Goal: Task Accomplishment & Management: Complete application form

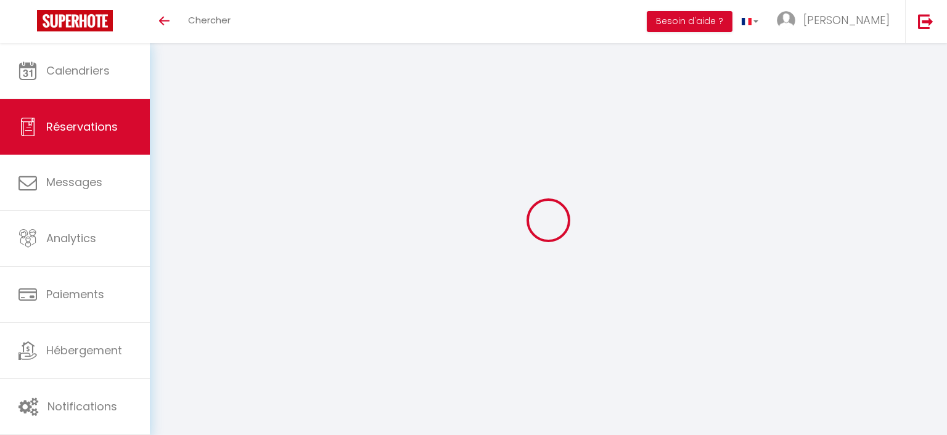
select select
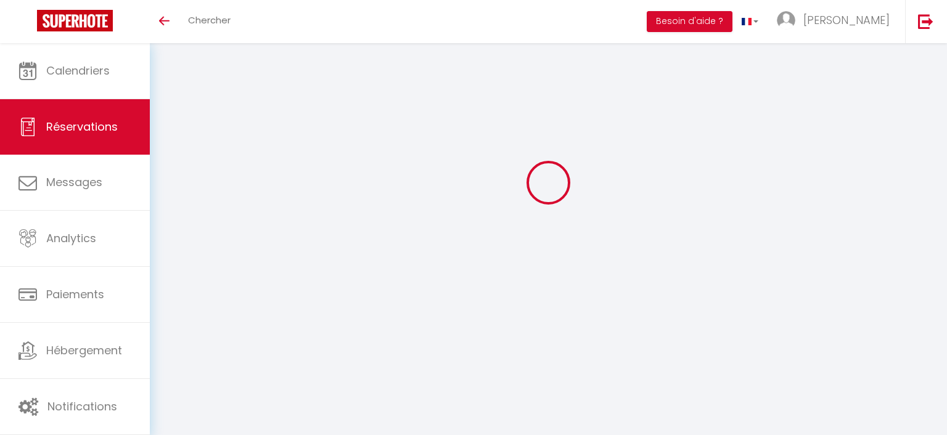
select select
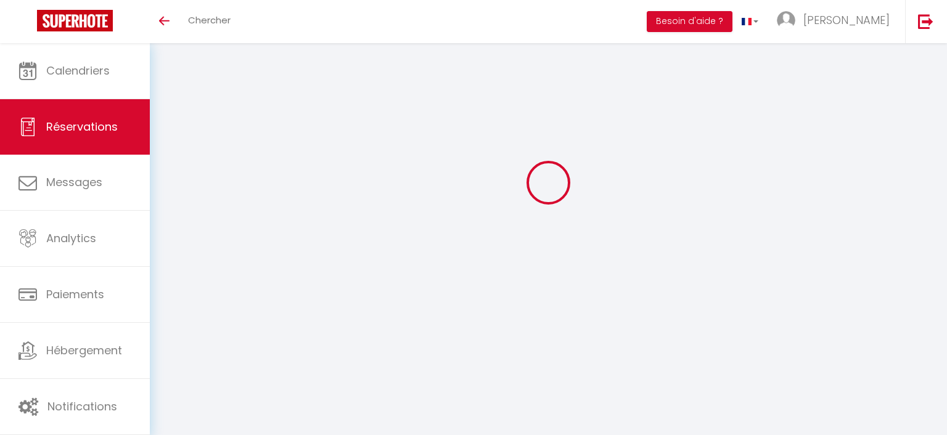
checkbox input "false"
select select
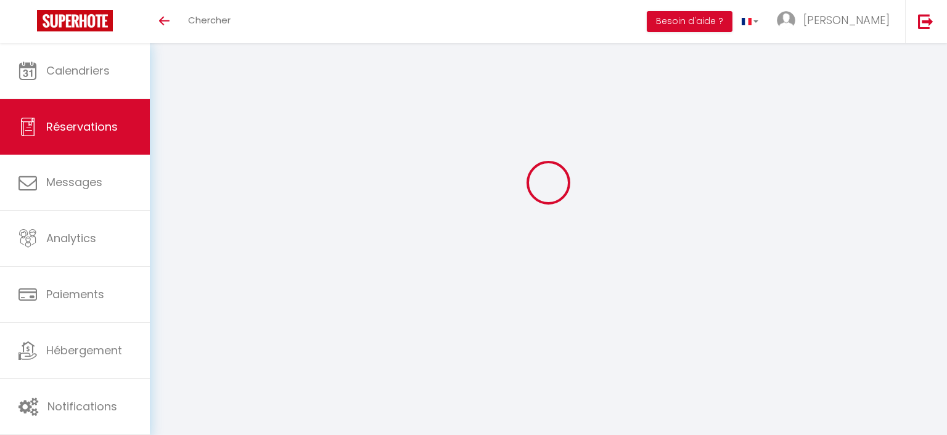
select select
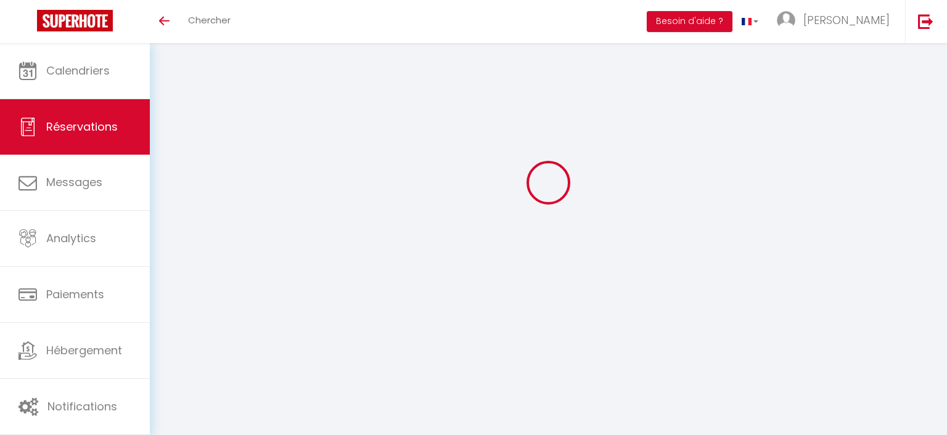
checkbox input "false"
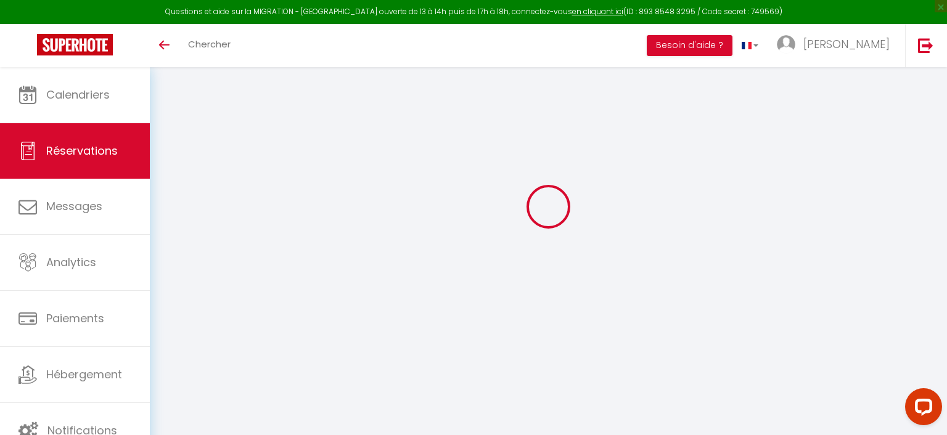
scroll to position [0, 0]
type input "[PERSON_NAME]"
select select
select select "69583"
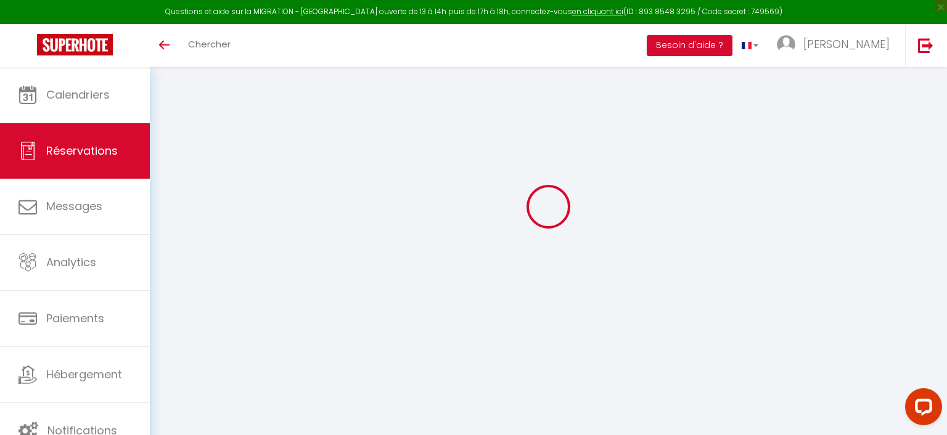
select select "1"
select select
type input "7"
type input "3"
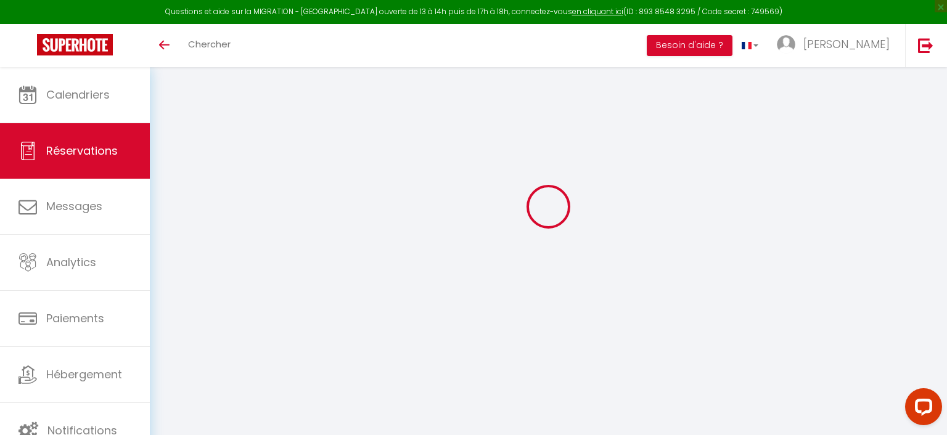
select select "12"
select select "14"
type input "600"
checkbox input "false"
type input "160"
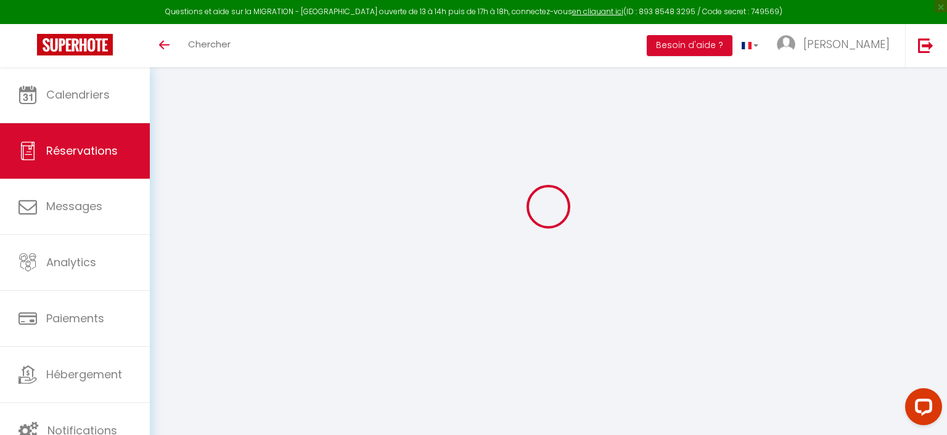
select select "2"
type input "160"
type input "0"
select select
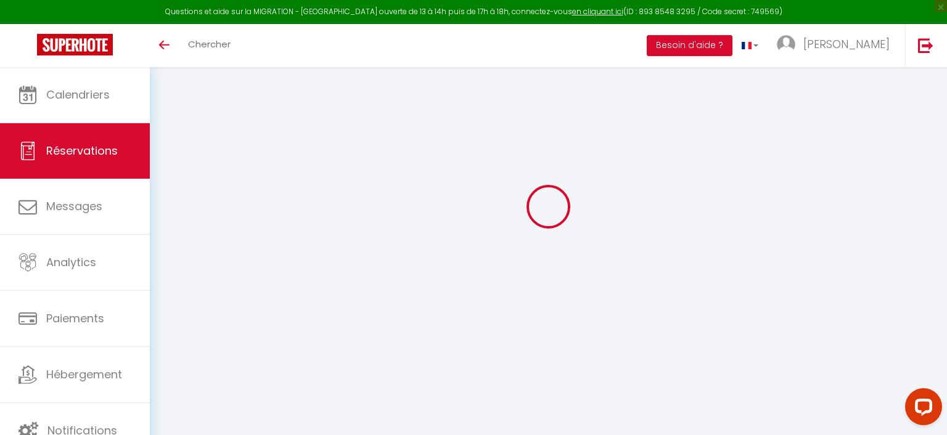
select select
checkbox input "false"
select select
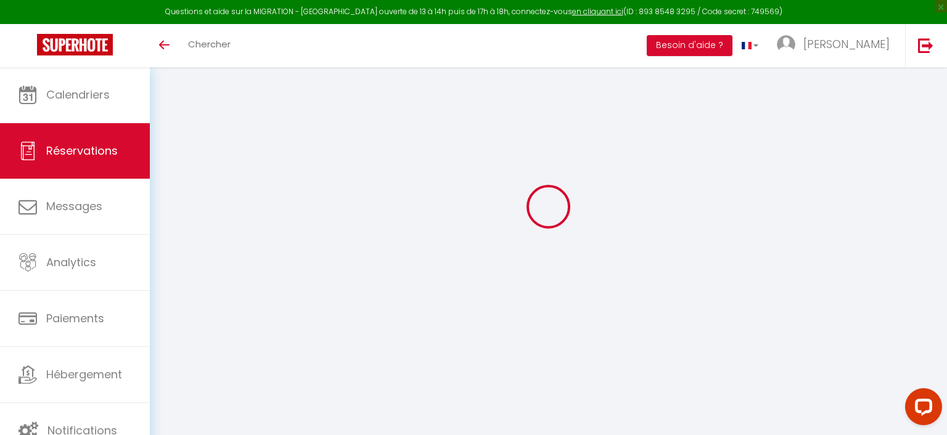
select select
checkbox input "false"
select select
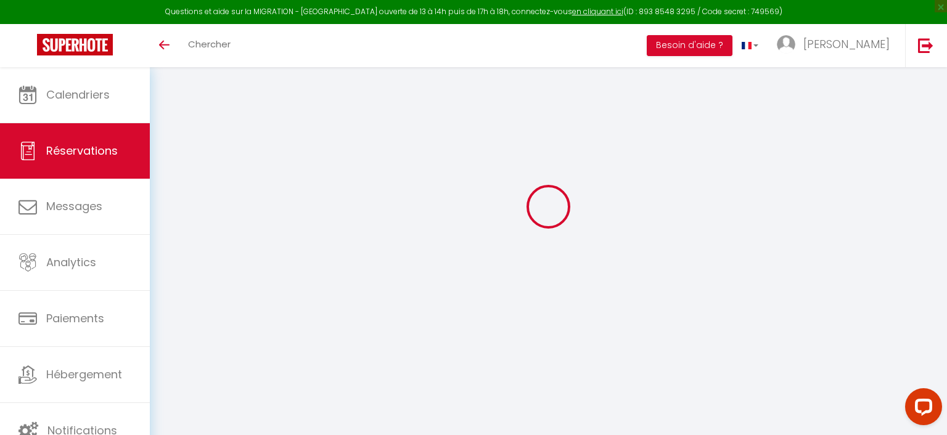
checkbox input "false"
select select
checkbox input "false"
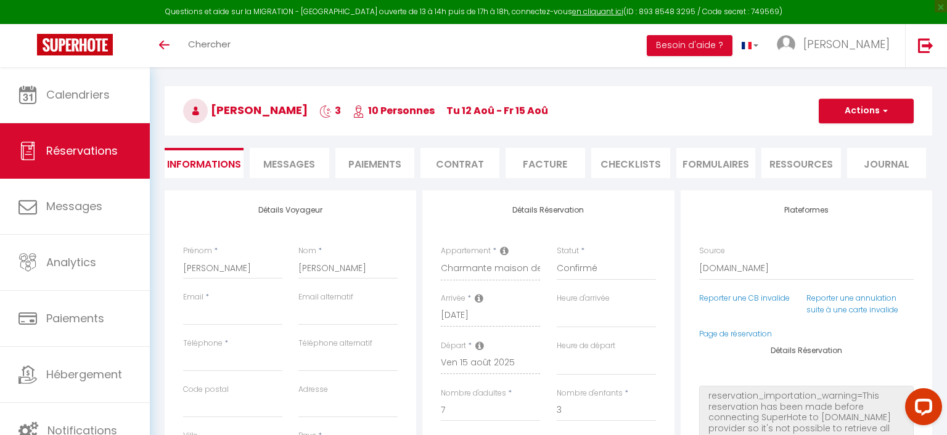
select select
type input "160"
select select
checkbox input "false"
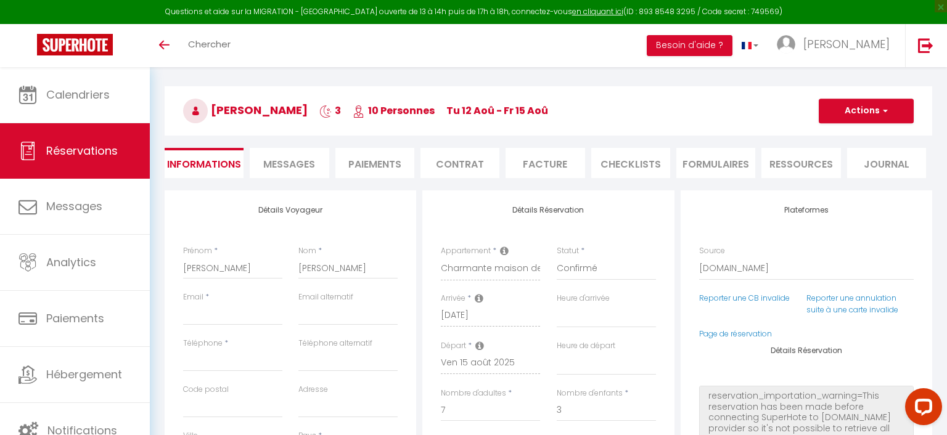
select select
checkbox input "false"
select select
click at [379, 166] on li "Paiements" at bounding box center [374, 163] width 79 height 30
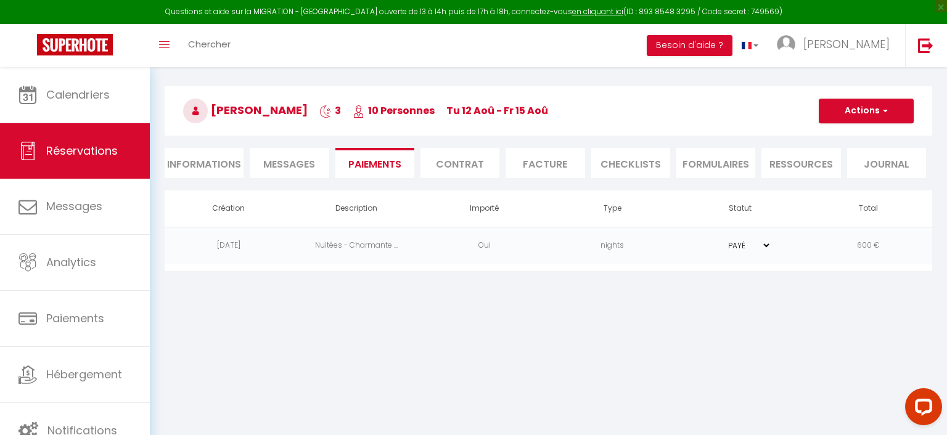
scroll to position [62, 0]
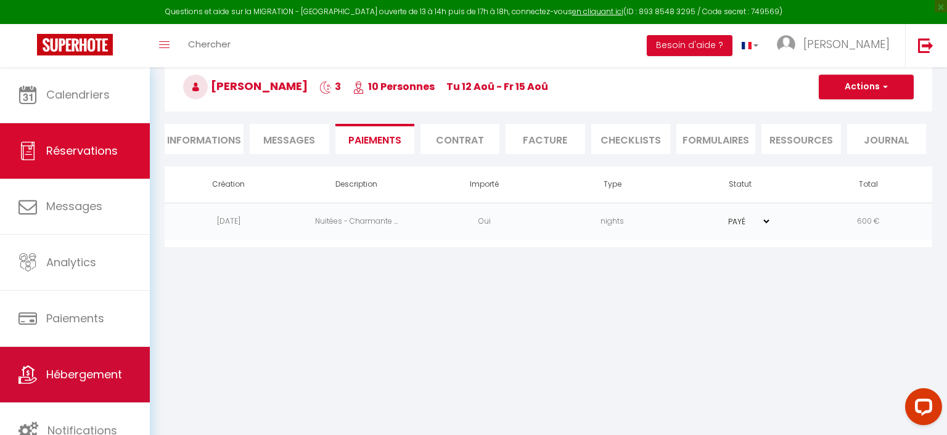
click at [103, 374] on span "Hébergement" at bounding box center [84, 374] width 76 height 15
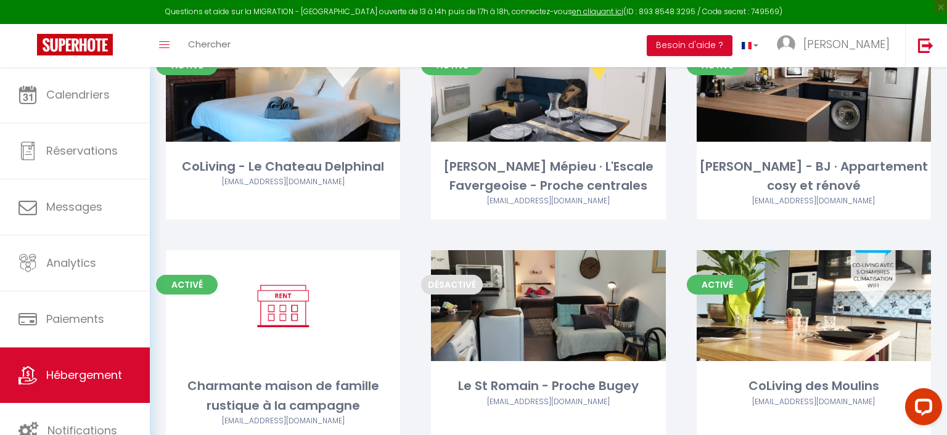
scroll to position [651, 0]
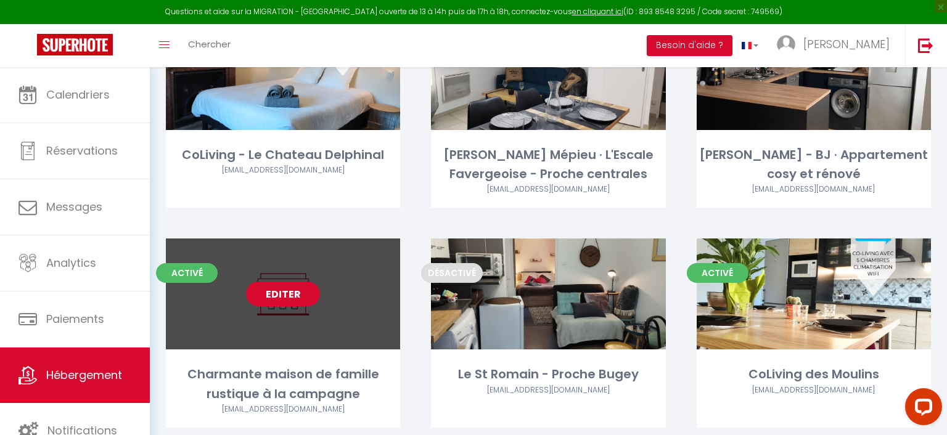
click at [307, 294] on link "Editer" at bounding box center [283, 294] width 74 height 25
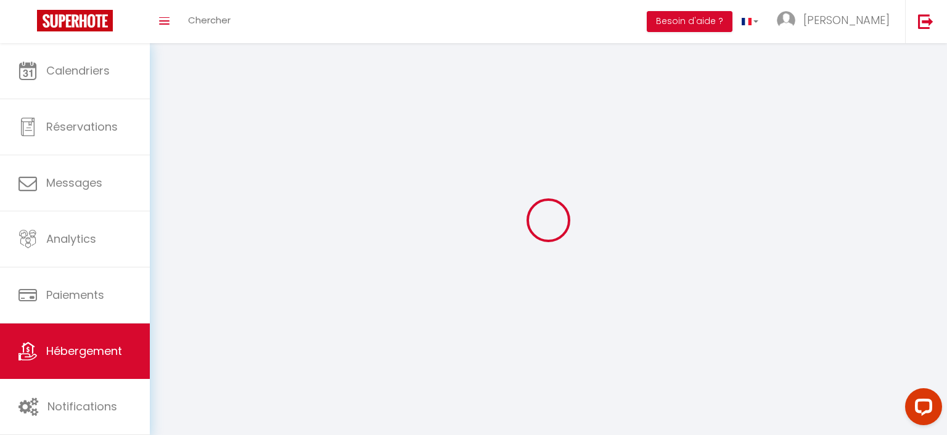
select select "1"
select select
select select "28"
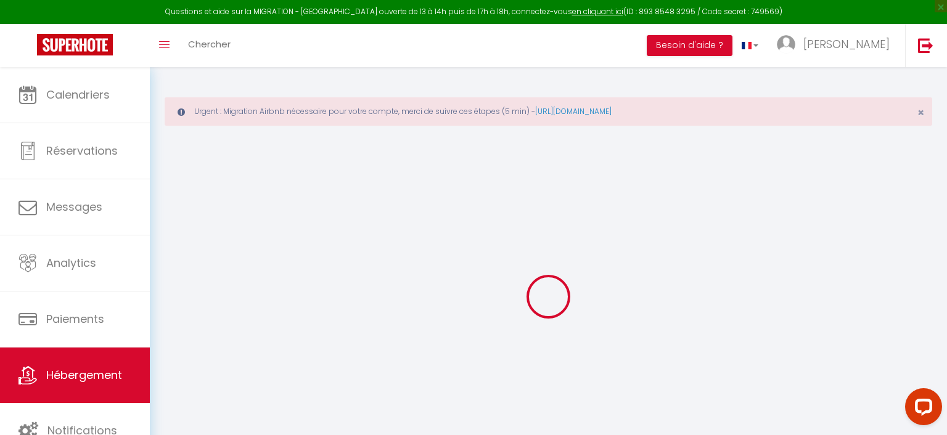
select select
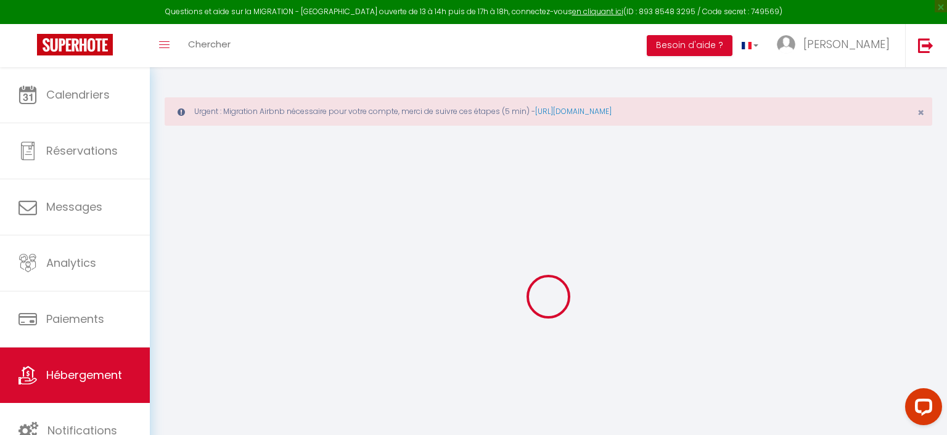
select select
checkbox input "false"
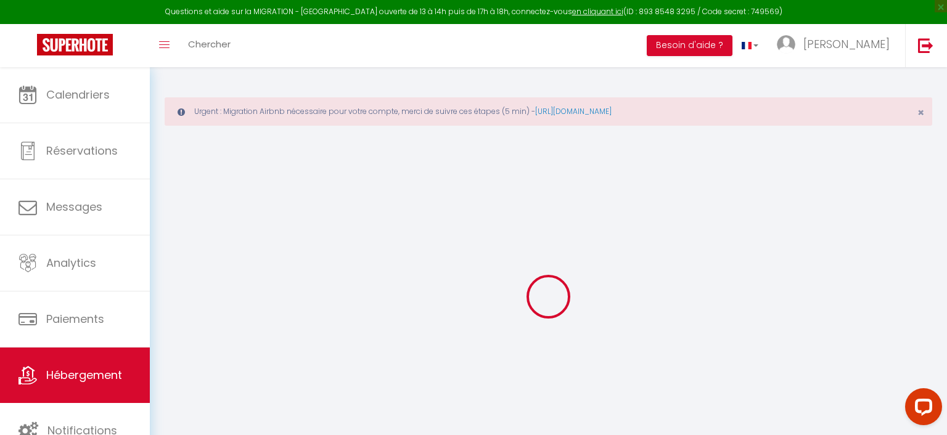
select select
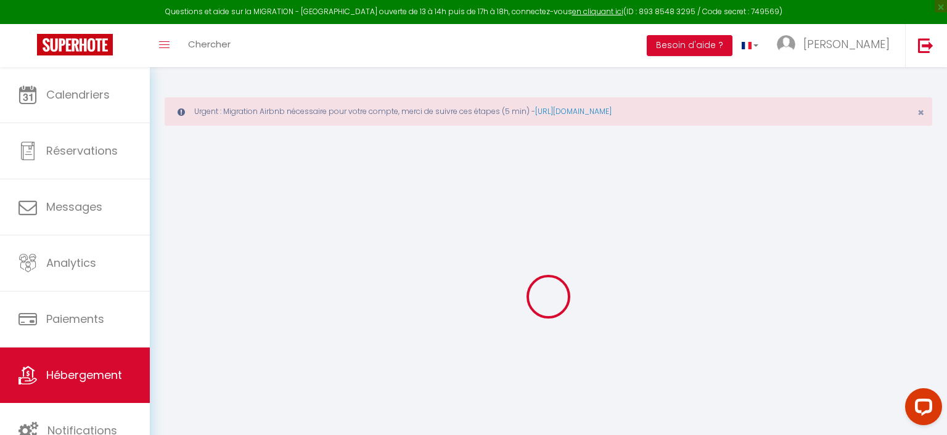
select select
checkbox input "false"
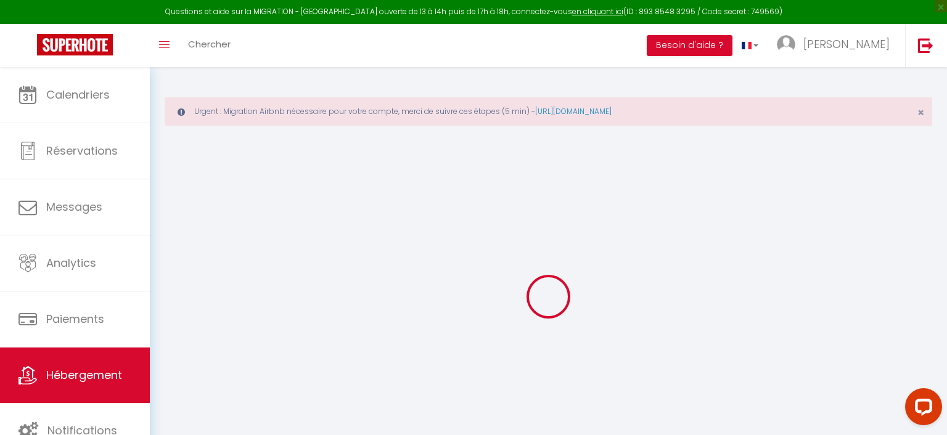
checkbox input "false"
select select
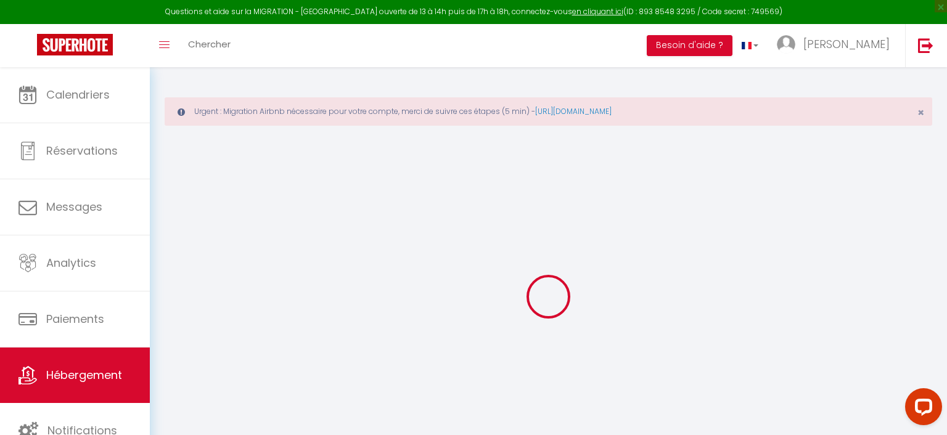
select select
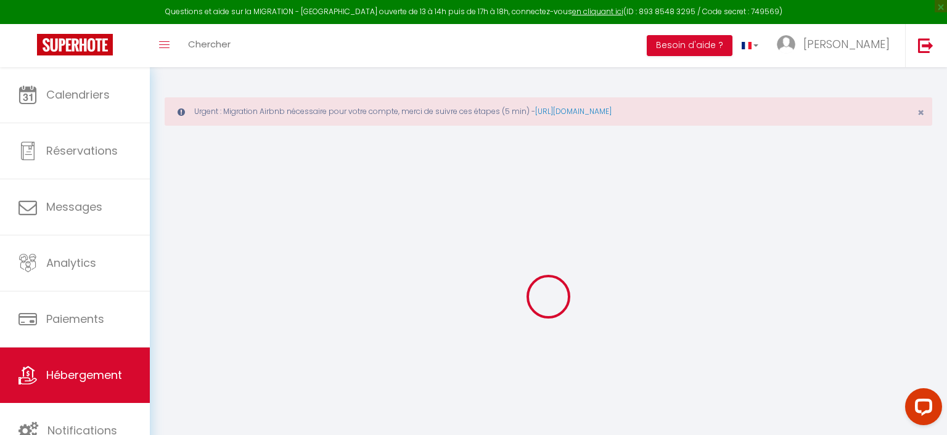
checkbox input "false"
select select
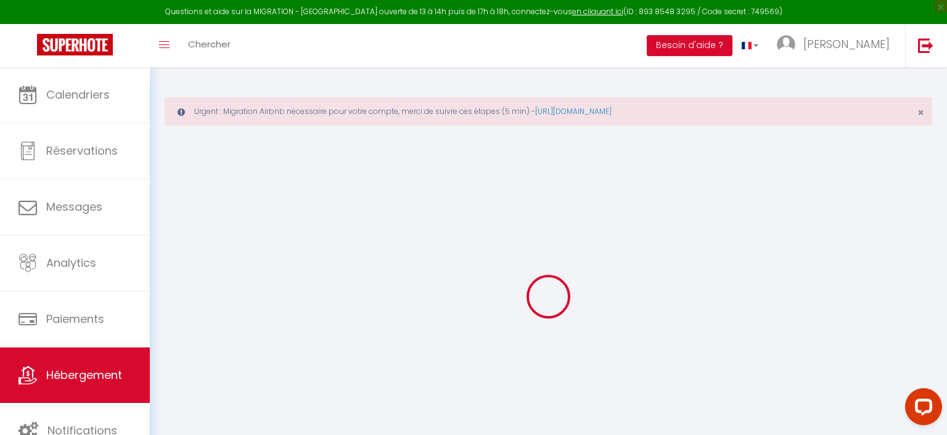
select select
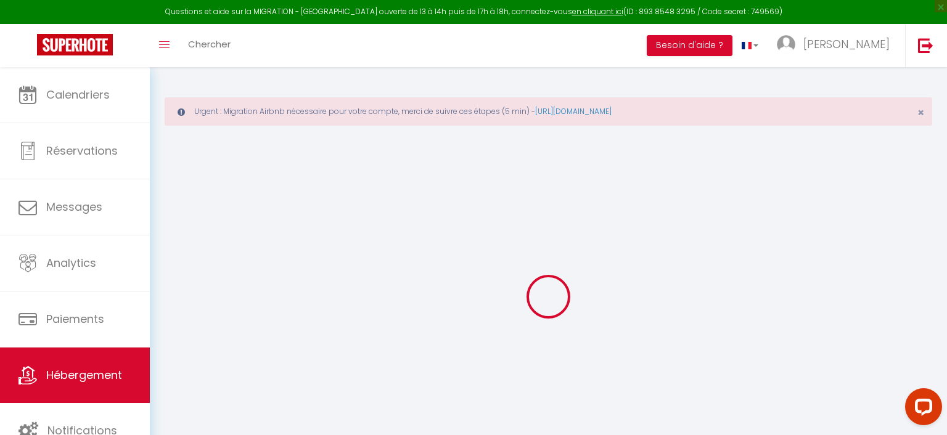
select select
checkbox input "false"
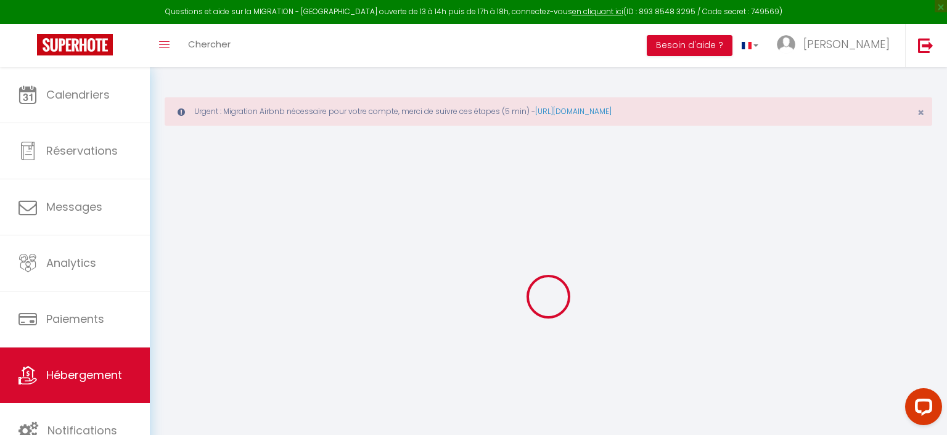
checkbox input "false"
select select
type input "Charmante maison de famille rustique à la campagne"
type input "[PERSON_NAME]"
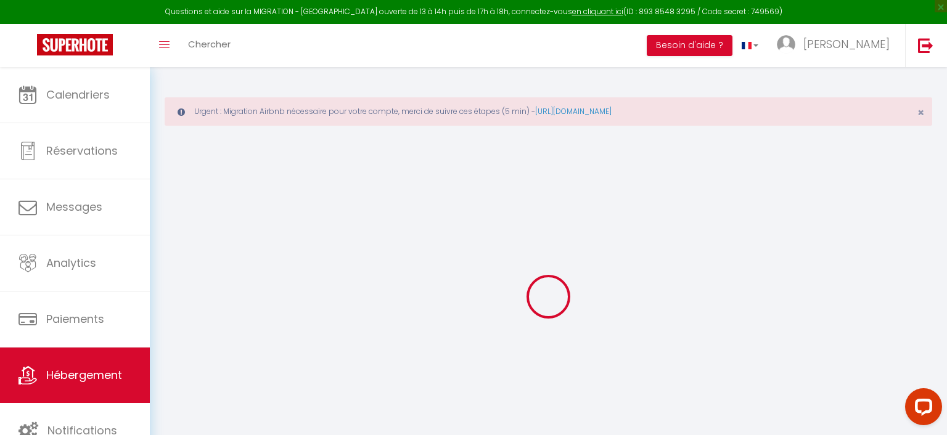
type input "ALCINA"
type input "[STREET_ADDRESS]"
type input "01300"
type input "GROSLEE SAINT BENOIT"
select select "houses"
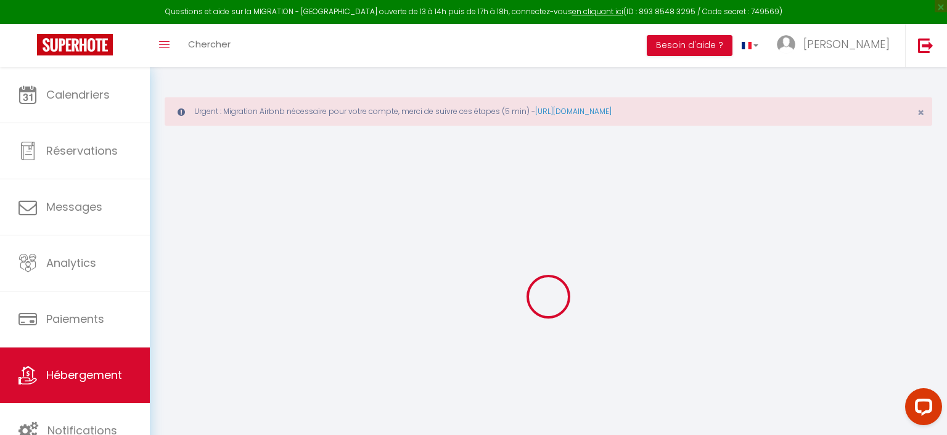
select select "10"
select select "3"
type input "200"
type input "160"
type input "4"
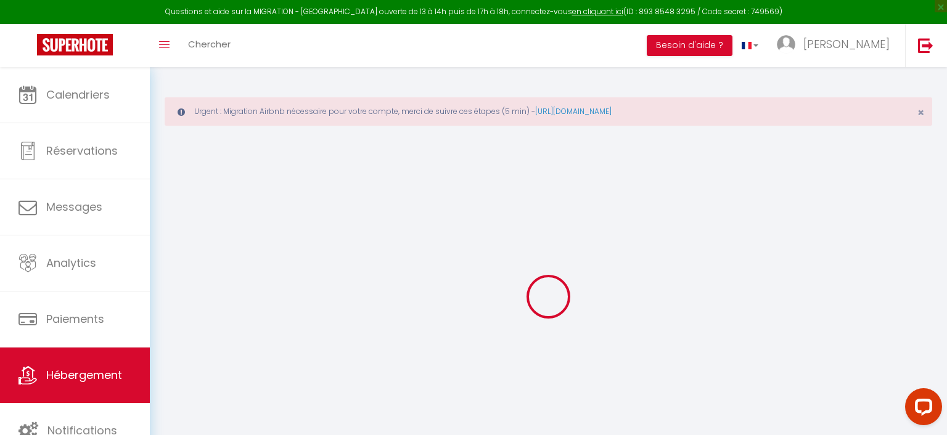
type input "2.66"
type input "750"
select select
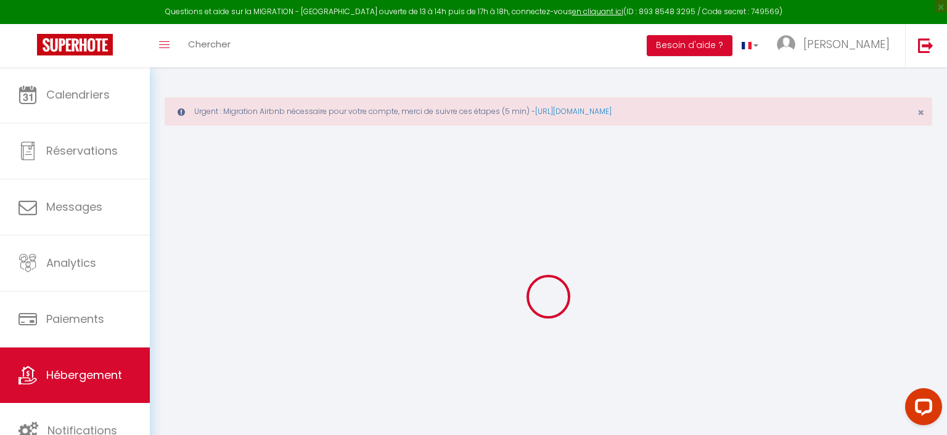
select select
type input "[STREET_ADDRESS]"
type input "01300"
type input "GROSLEE SAINT BENOIT"
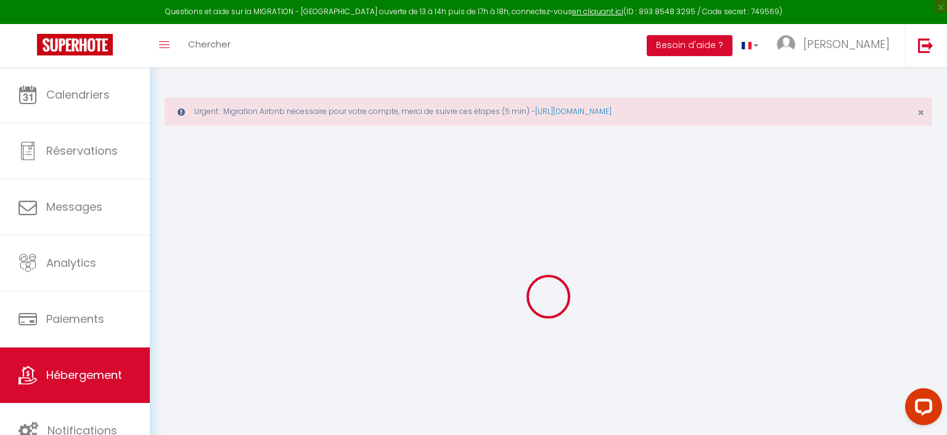
type input "[PERSON_NAME][EMAIL_ADDRESS][DOMAIN_NAME]"
select select "9019"
checkbox input "false"
checkbox input "true"
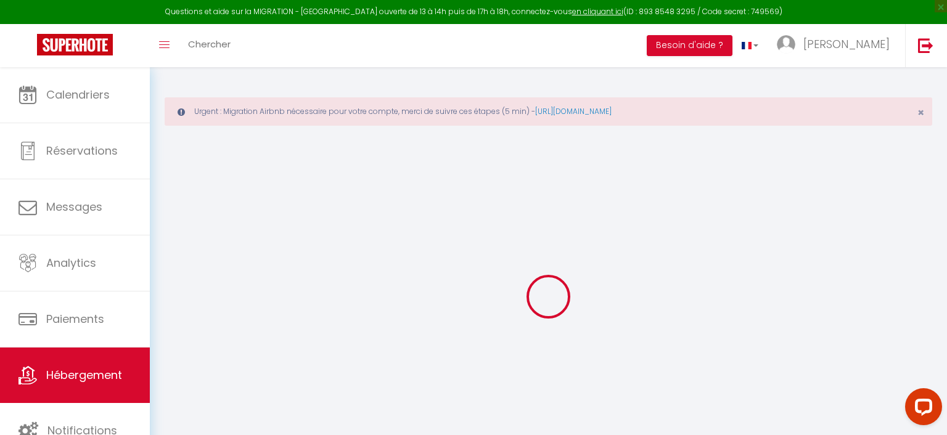
checkbox input "false"
radio input "true"
type input "160"
type input "0"
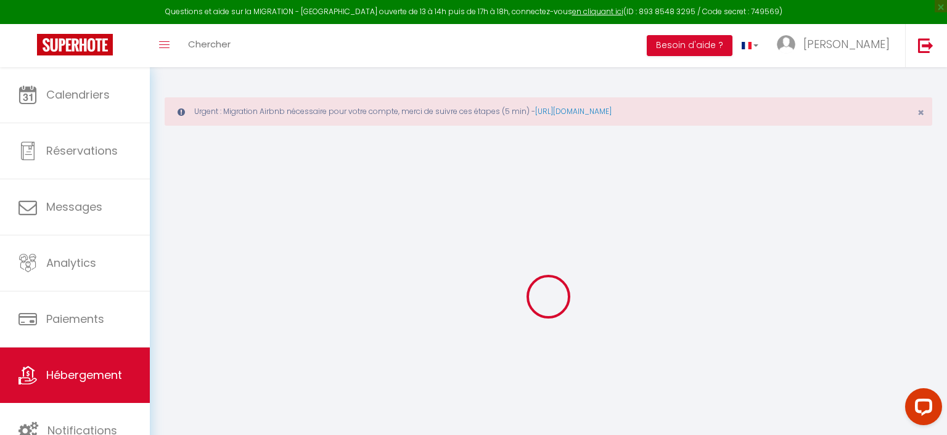
select select
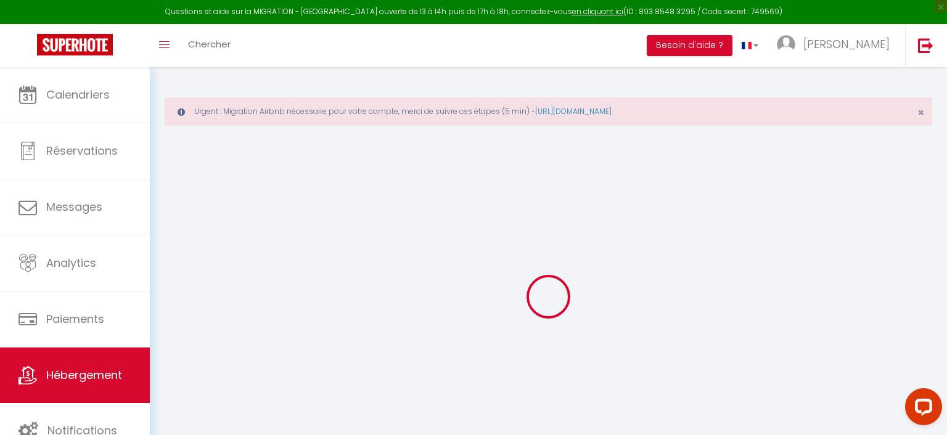
checkbox input "false"
checkbox input "true"
checkbox input "false"
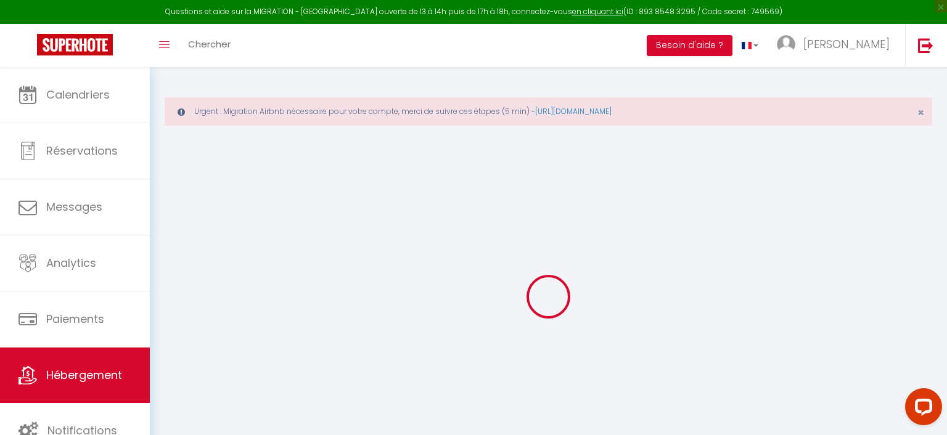
checkbox input "false"
checkbox input "true"
checkbox input "false"
select select "16:00"
select select "22:00"
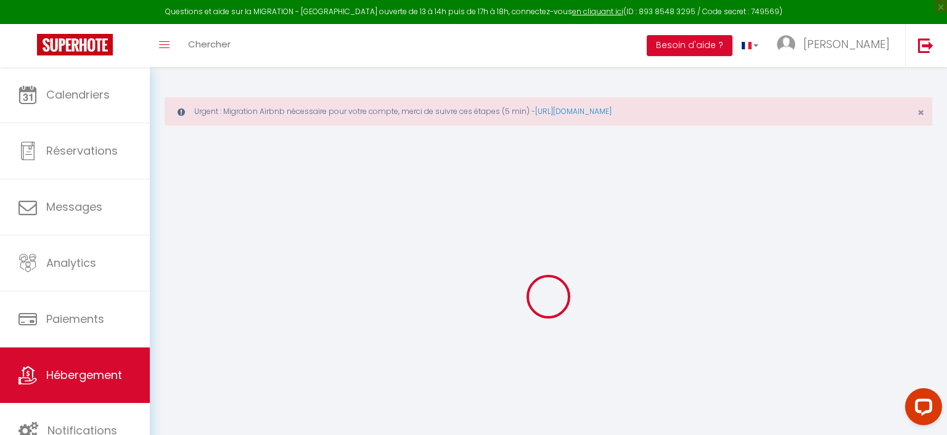
select select "10:00"
select select "30"
select select "120"
checkbox input "false"
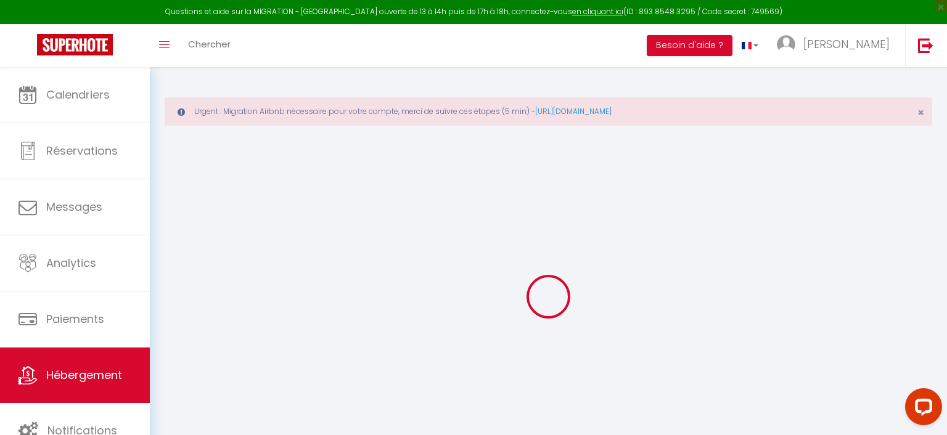
checkbox input "true"
checkbox input "false"
checkbox input "true"
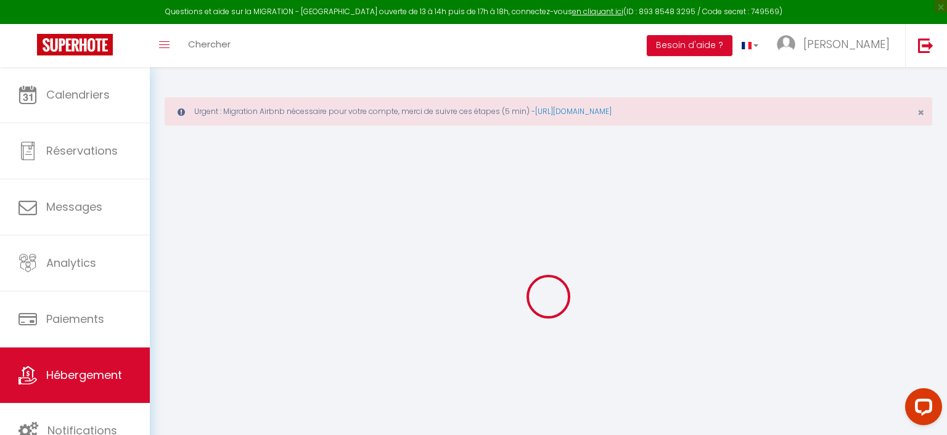
checkbox input "false"
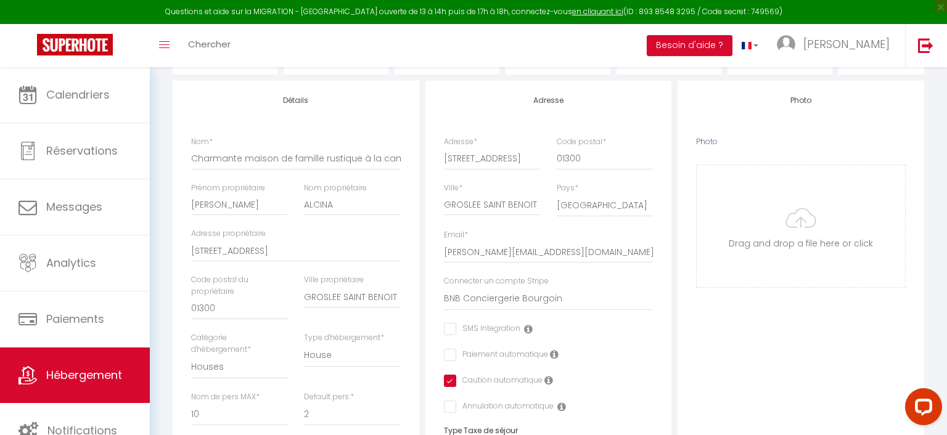
checkbox input "false"
checkbox input "true"
checkbox input "false"
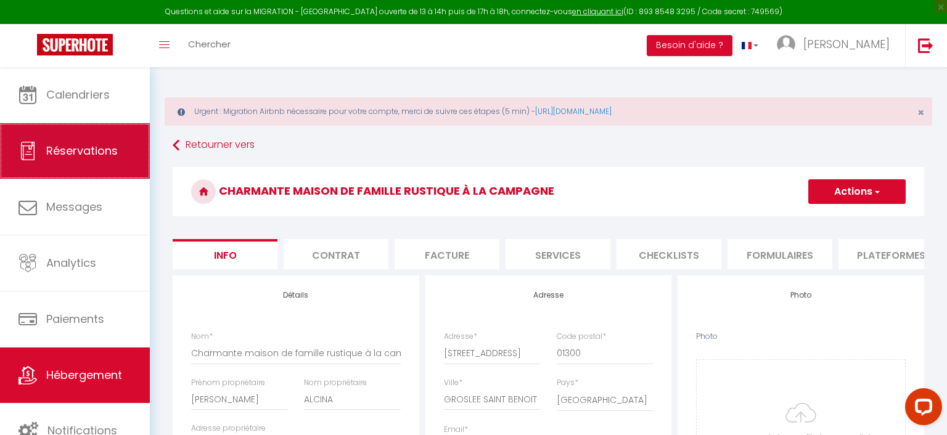
click at [74, 145] on span "Réservations" at bounding box center [82, 150] width 72 height 15
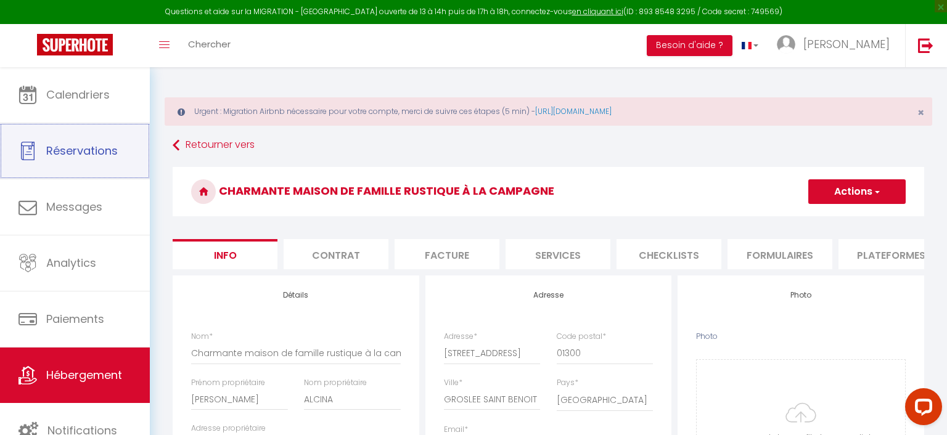
select select "not_cancelled"
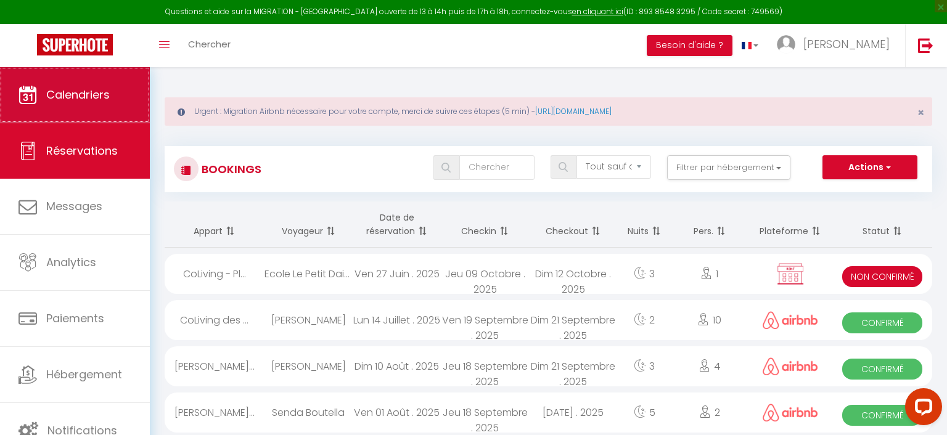
click at [64, 92] on span "Calendriers" at bounding box center [77, 94] width 63 height 15
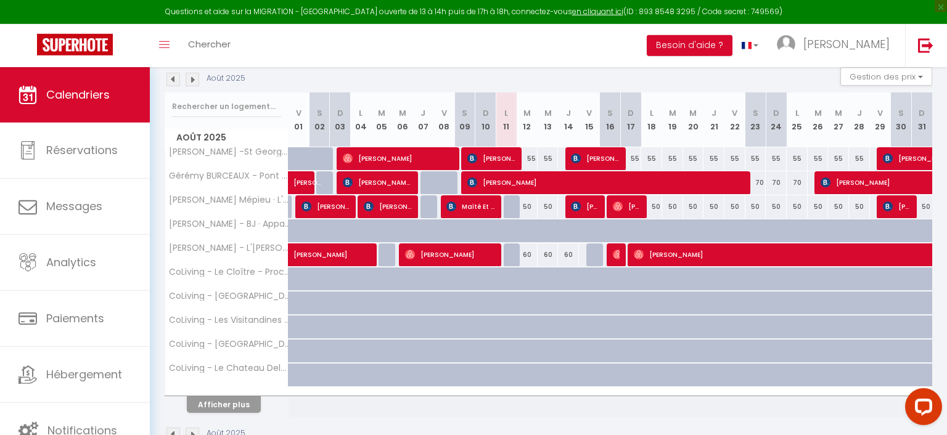
scroll to position [217, 0]
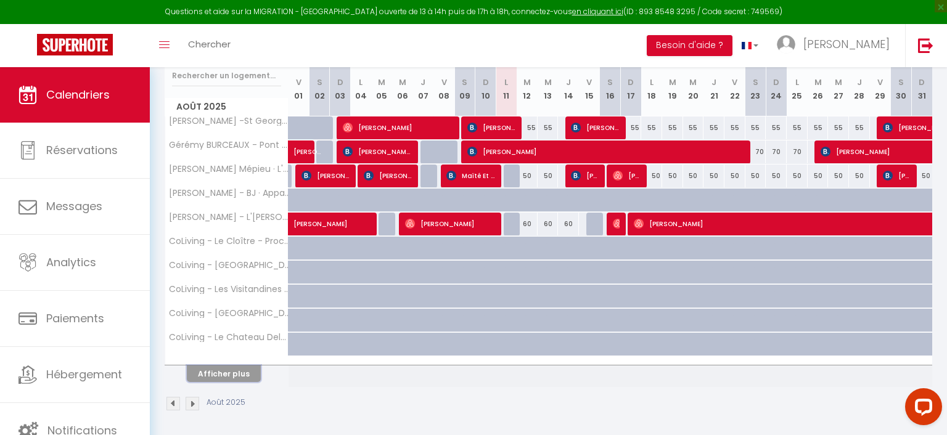
click at [230, 367] on button "Afficher plus" at bounding box center [224, 374] width 74 height 17
select select
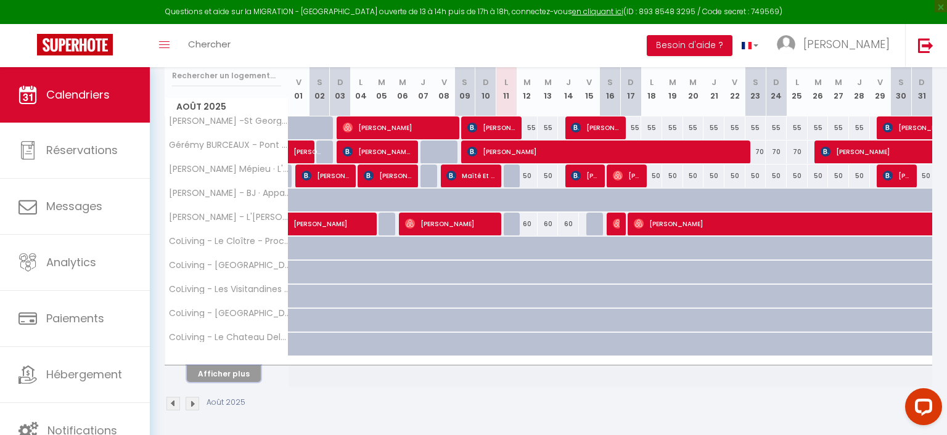
select select
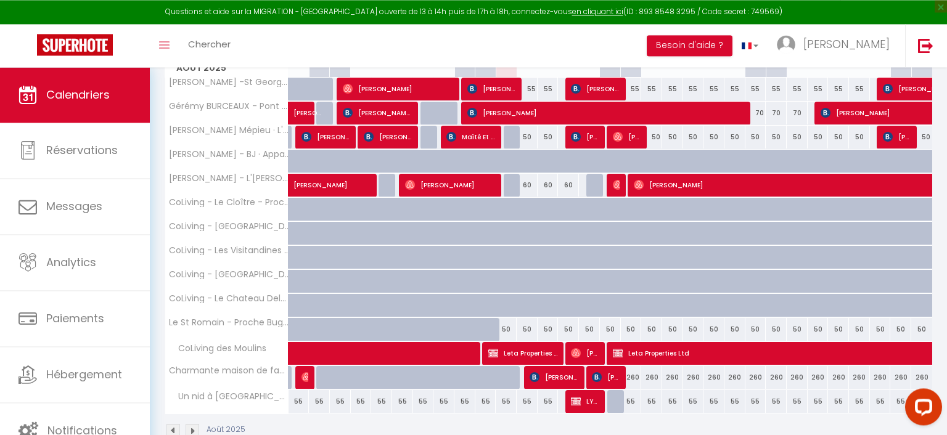
scroll to position [282, 0]
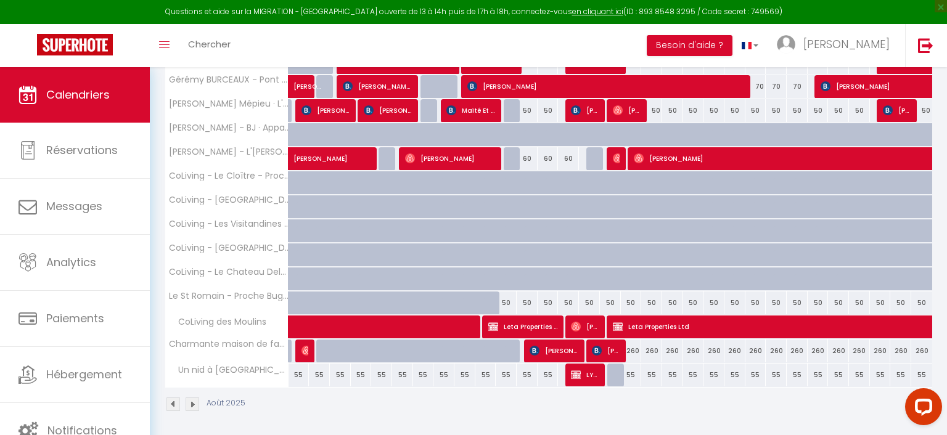
click at [560, 343] on span "[PERSON_NAME]" at bounding box center [554, 350] width 49 height 23
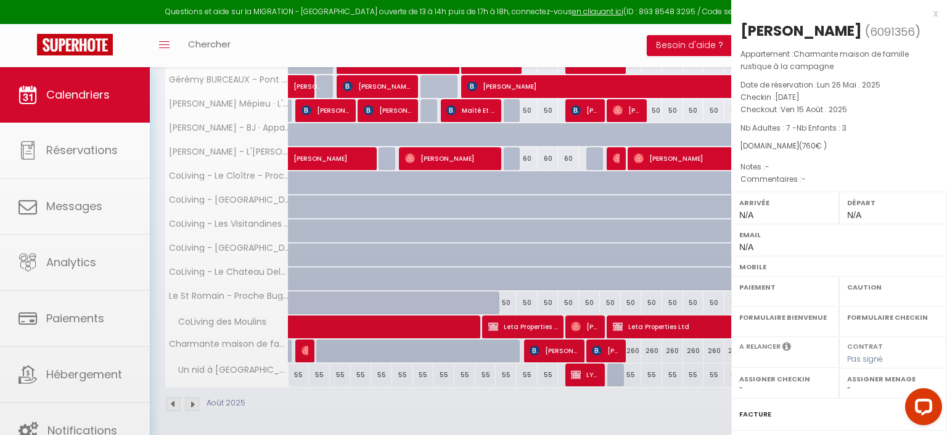
select select "OK"
select select "KO"
select select "0"
select select "1"
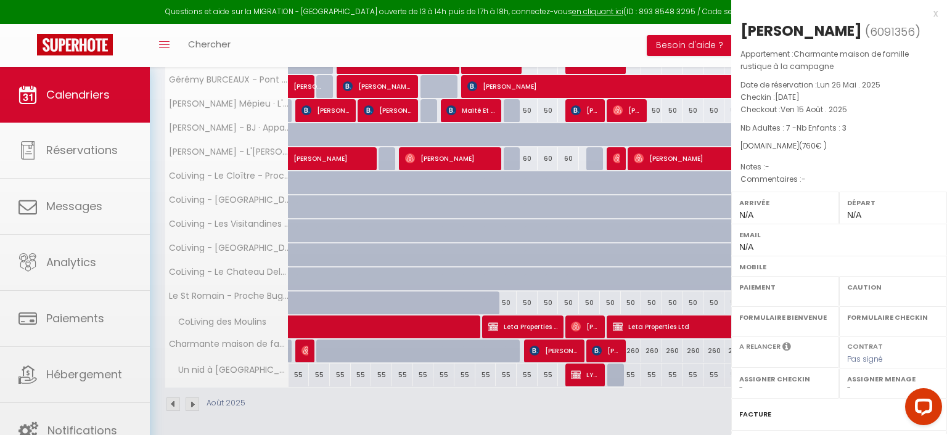
select select
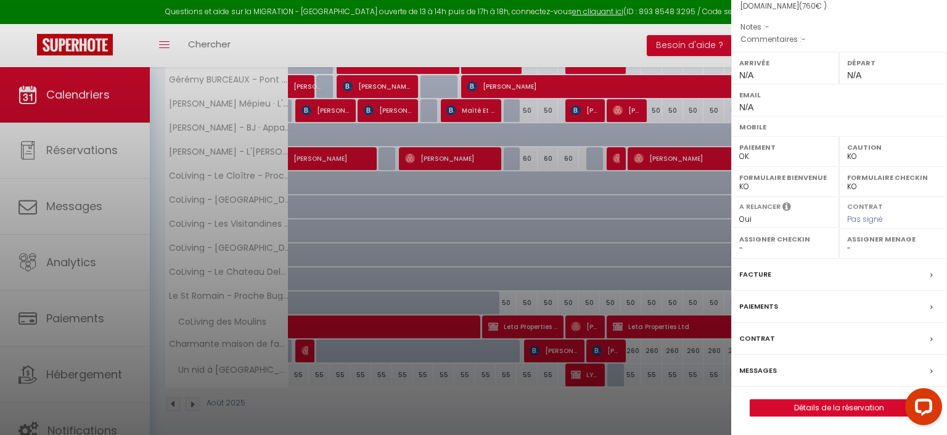
scroll to position [158, 0]
click at [761, 302] on label "Paiements" at bounding box center [758, 306] width 39 height 13
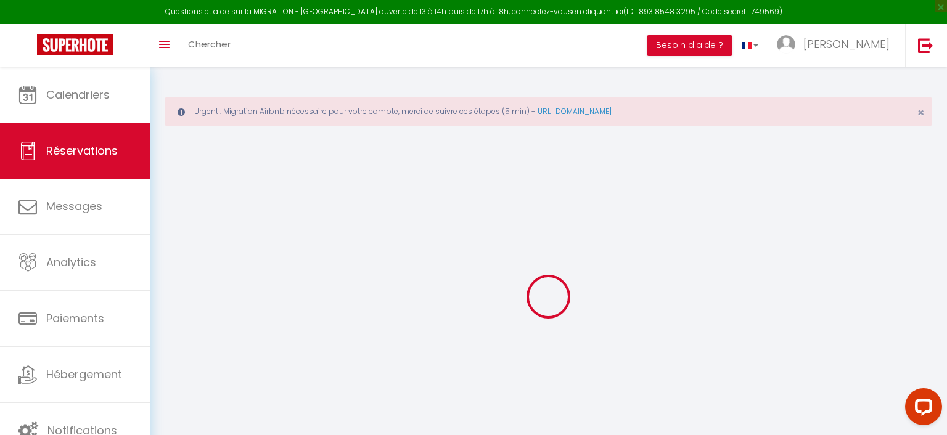
select select
checkbox input "false"
select select
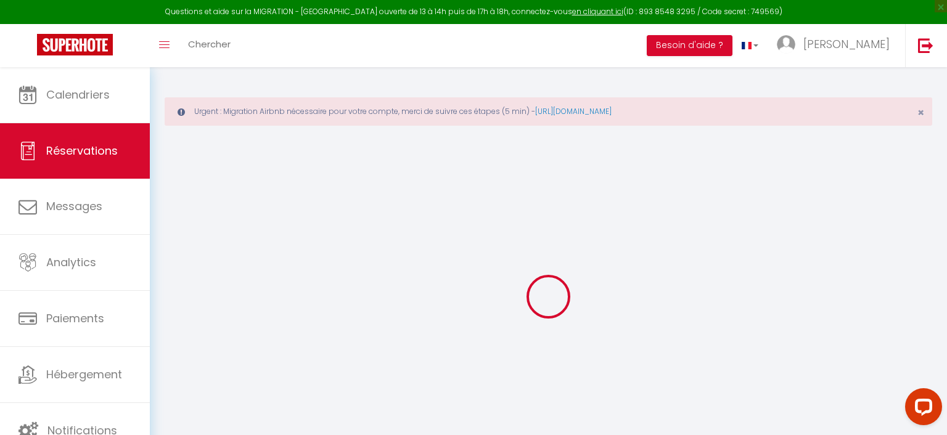
select select
checkbox input "false"
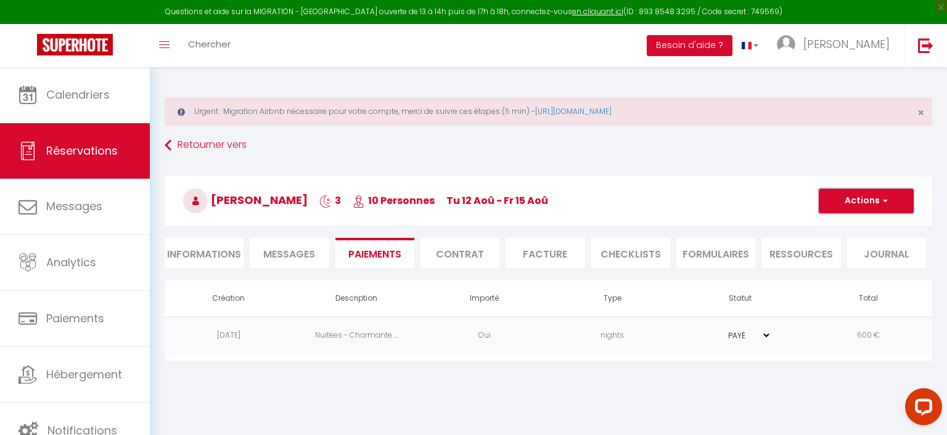
click at [883, 205] on span "button" at bounding box center [883, 200] width 7 height 11
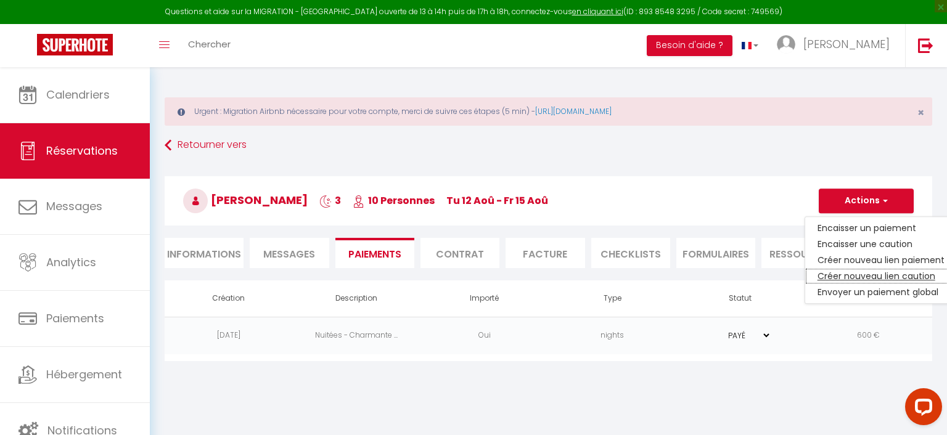
click at [859, 277] on link "Créer nouveau lien caution" at bounding box center [881, 276] width 152 height 16
select select "nights"
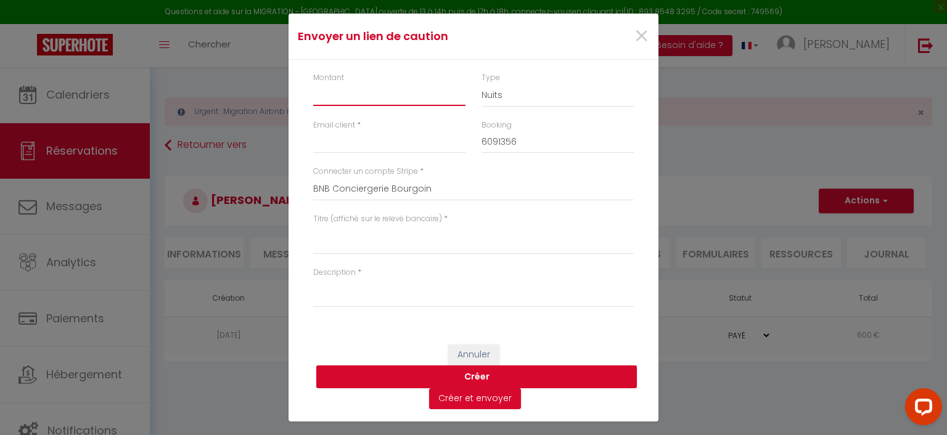
drag, startPoint x: 351, startPoint y: 97, endPoint x: 480, endPoint y: 117, distance: 130.4
click at [352, 97] on input "Montant" at bounding box center [389, 95] width 152 height 22
click at [435, 140] on input "Email client" at bounding box center [389, 142] width 152 height 22
paste input "[EMAIL_ADDRESS][DOMAIN_NAME]"
click at [428, 242] on textarea "Titre (affiché sur le relevé bancaire)" at bounding box center [473, 240] width 321 height 30
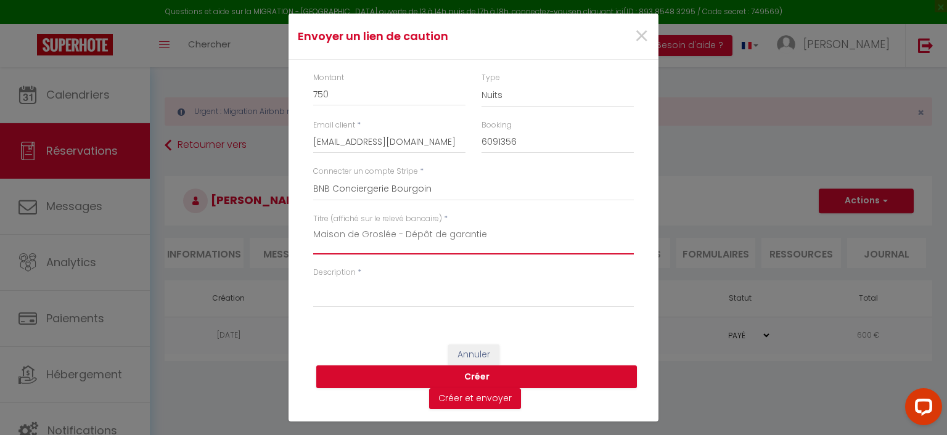
drag, startPoint x: 493, startPoint y: 233, endPoint x: 333, endPoint y: 270, distance: 163.9
click at [313, 235] on textarea "Maison de Groslée - Dépôt de garantie" at bounding box center [473, 240] width 321 height 30
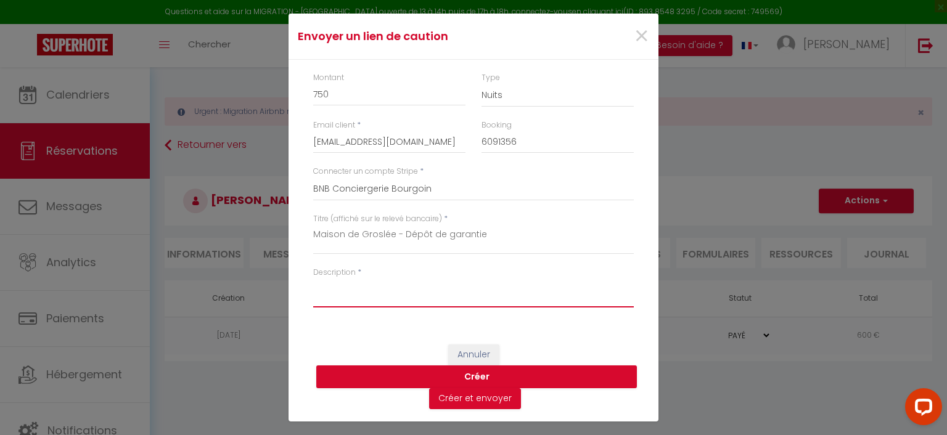
click at [391, 297] on textarea "Description" at bounding box center [473, 293] width 321 height 30
paste textarea "Maison de Groslée - Dépôt de garantie"
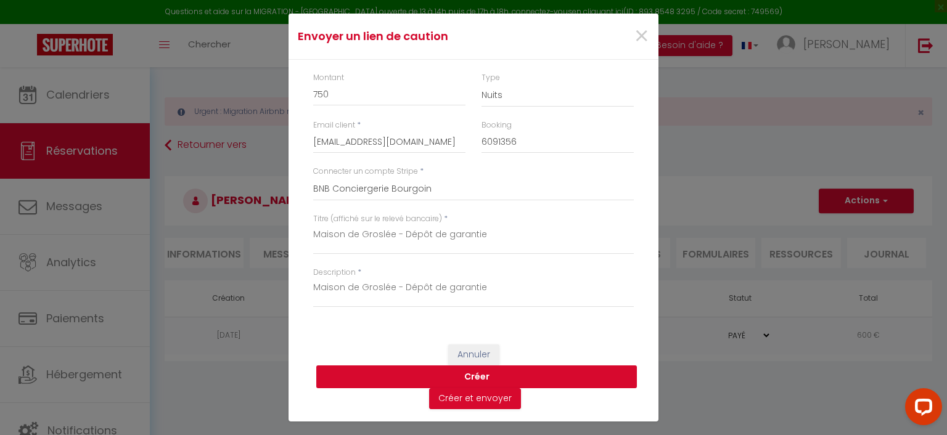
click at [485, 376] on button "Créer" at bounding box center [476, 377] width 321 height 23
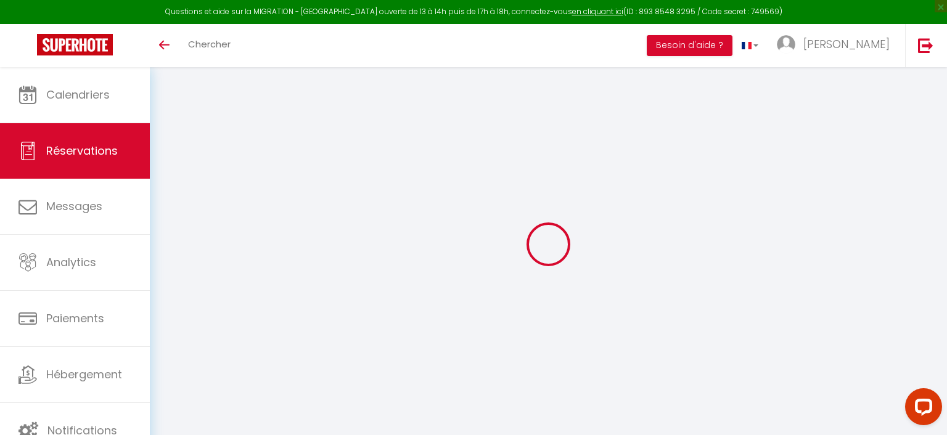
select select "0"
select select
checkbox input "false"
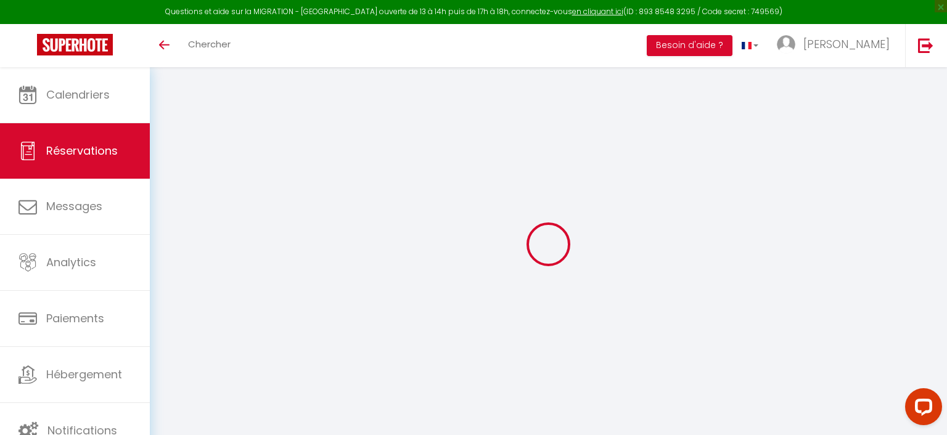
select select
checkbox input "false"
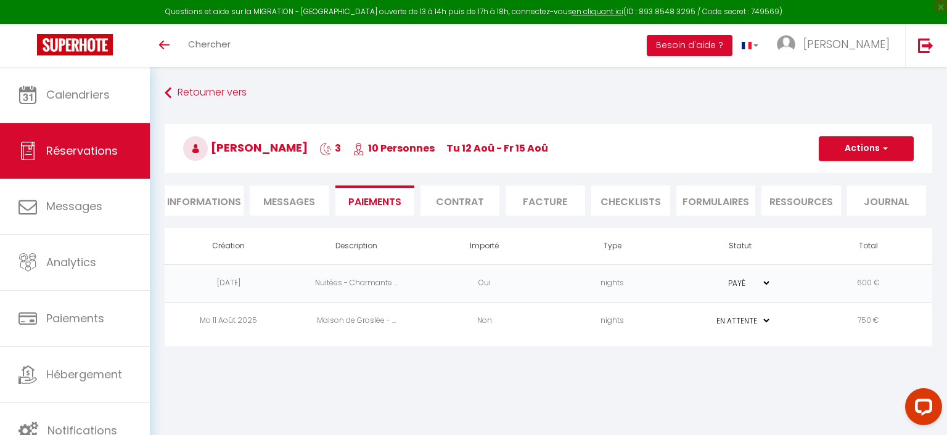
click at [374, 324] on td "Maison de Groslée - ..." at bounding box center [357, 321] width 128 height 38
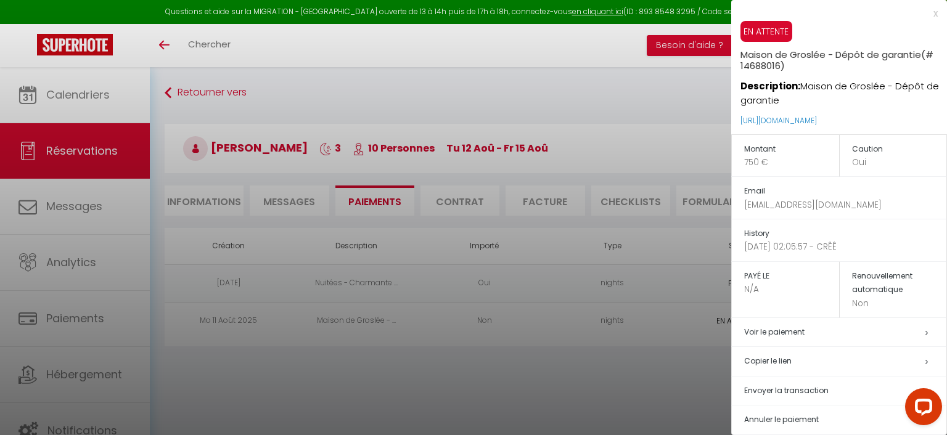
click at [790, 390] on span "Envoyer la transaction" at bounding box center [786, 390] width 84 height 10
type input "[EMAIL_ADDRESS][DOMAIN_NAME]"
type input "Deposit request"
type textarea "Hi, We invite you to click on the link below to make the deposit: Title : Maiso…"
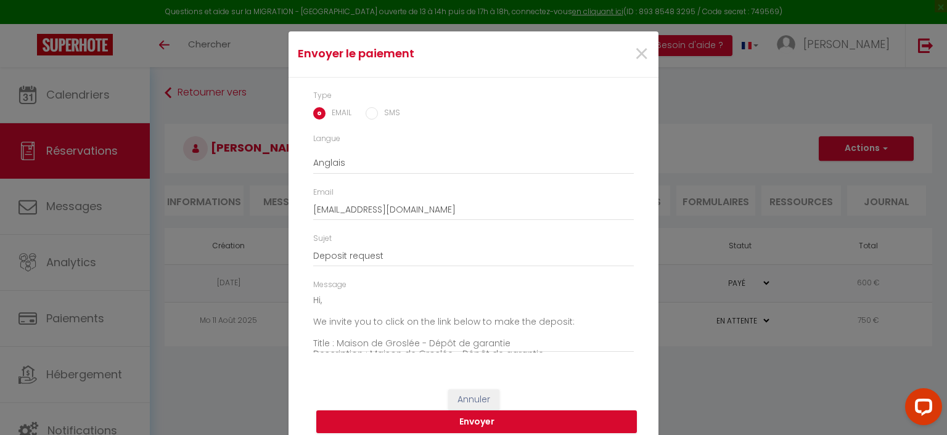
scroll to position [33, 0]
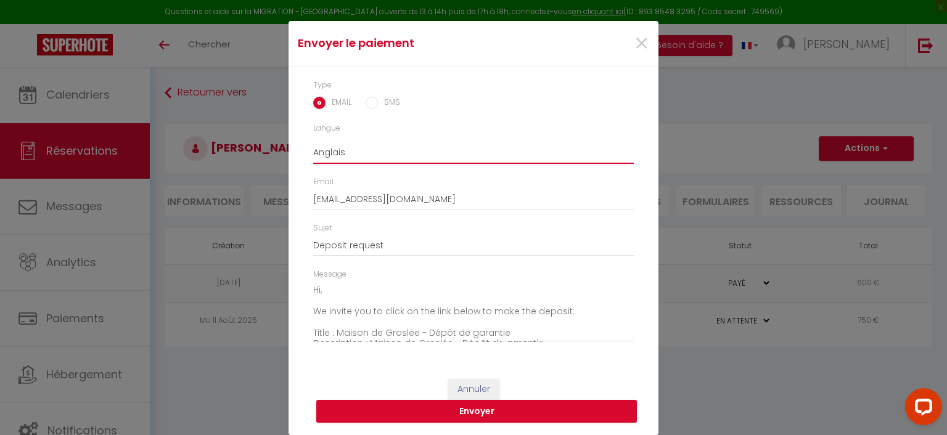
click at [313, 141] on select "Anglais Français Espagnol Portugais" at bounding box center [473, 152] width 321 height 23
select select "fr"
click option "Français" at bounding box center [0, 0] width 0 height 0
type input "Demande de paiement"
type textarea "Bonjour, Nous vous invitons à cliquer sur le lien ci-dessous pour effectuer le …"
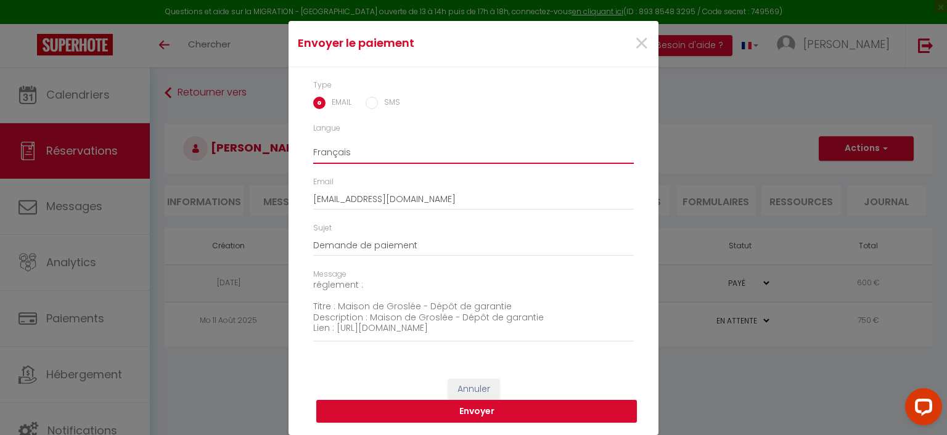
scroll to position [0, 0]
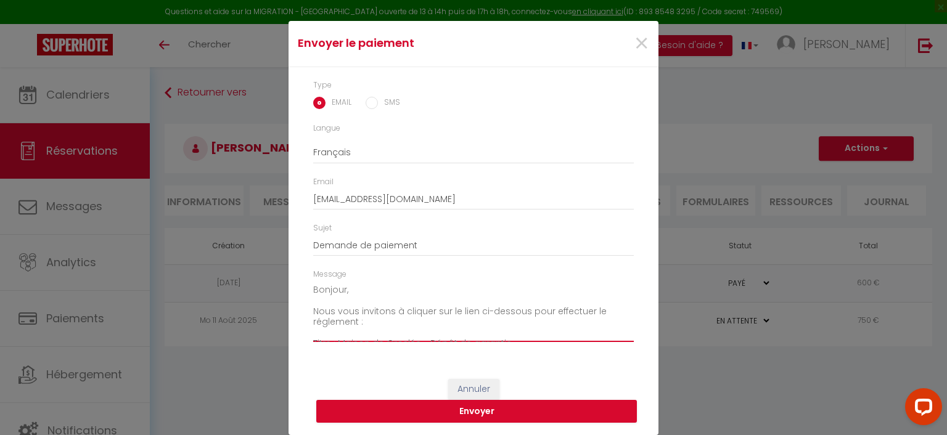
click at [433, 310] on textarea "Bonjour, Nous vous invitons à cliquer sur le lien ci-dessous pour effectuer le …" at bounding box center [473, 312] width 321 height 62
click at [637, 43] on span "×" at bounding box center [641, 43] width 15 height 37
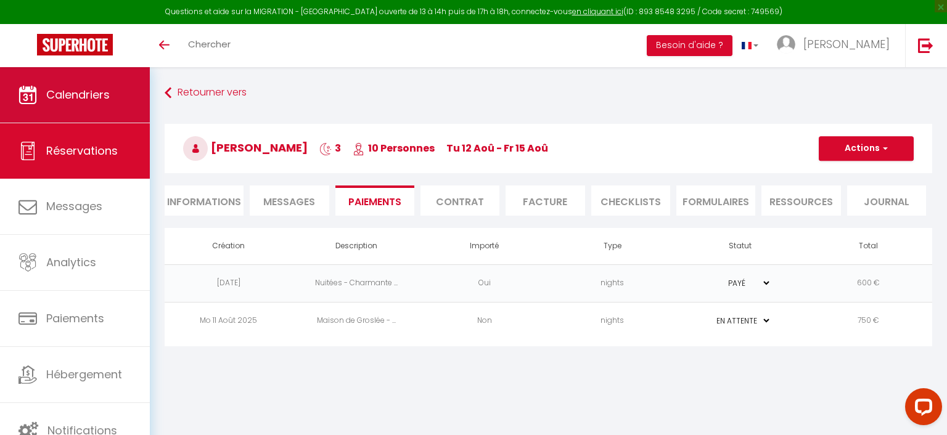
click at [111, 100] on link "Calendriers" at bounding box center [75, 94] width 150 height 55
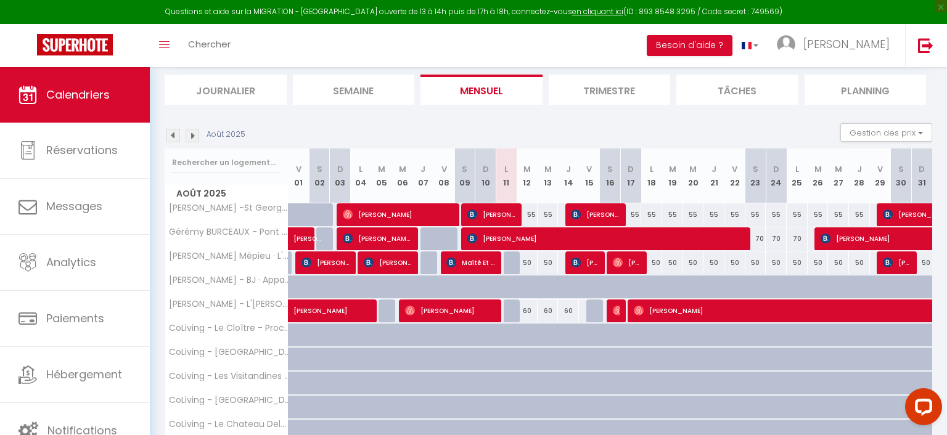
scroll to position [217, 0]
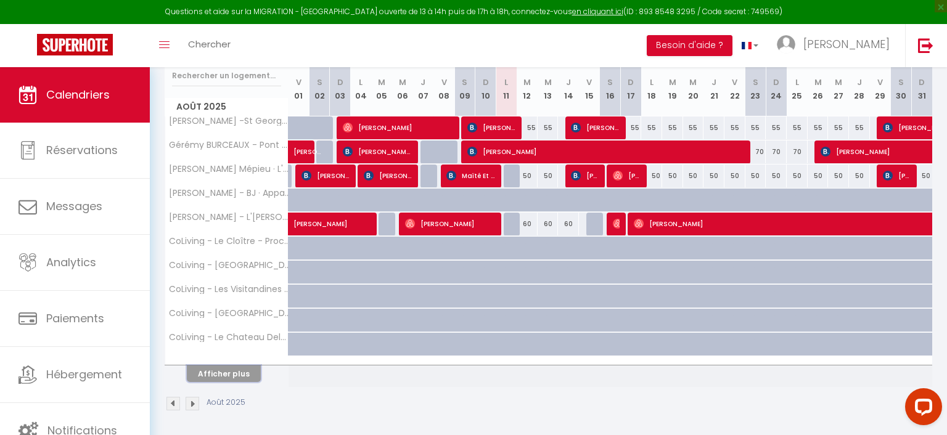
click at [247, 379] on button "Afficher plus" at bounding box center [224, 374] width 74 height 17
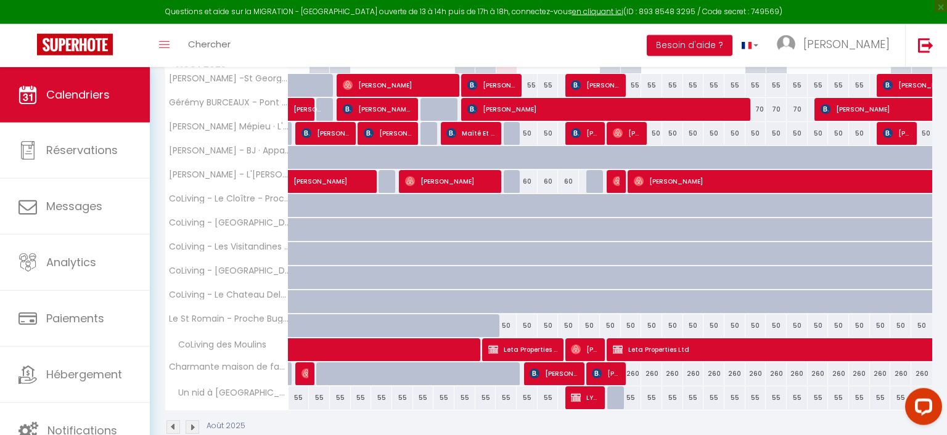
scroll to position [283, 0]
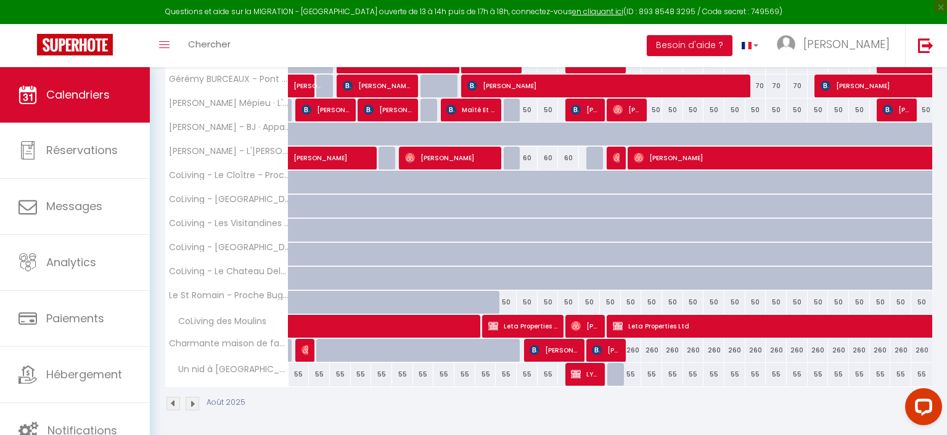
click at [546, 348] on span "[PERSON_NAME]" at bounding box center [554, 349] width 49 height 23
select select "OK"
select select "KO"
select select "0"
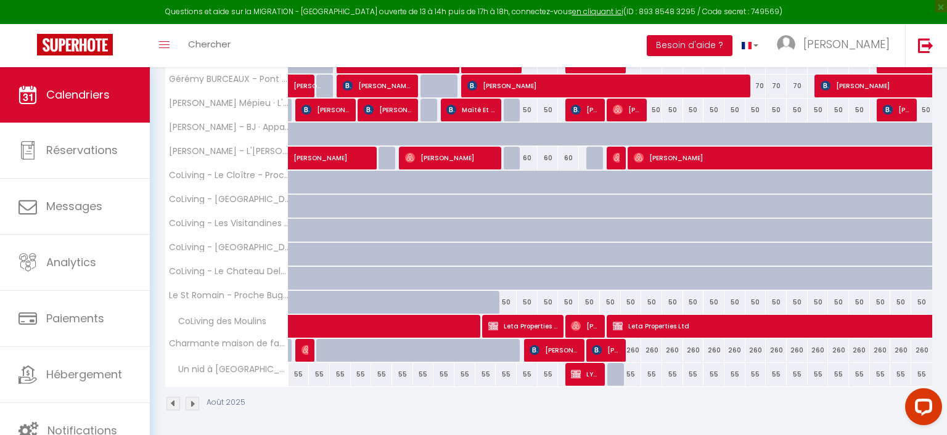
select select "1"
select select
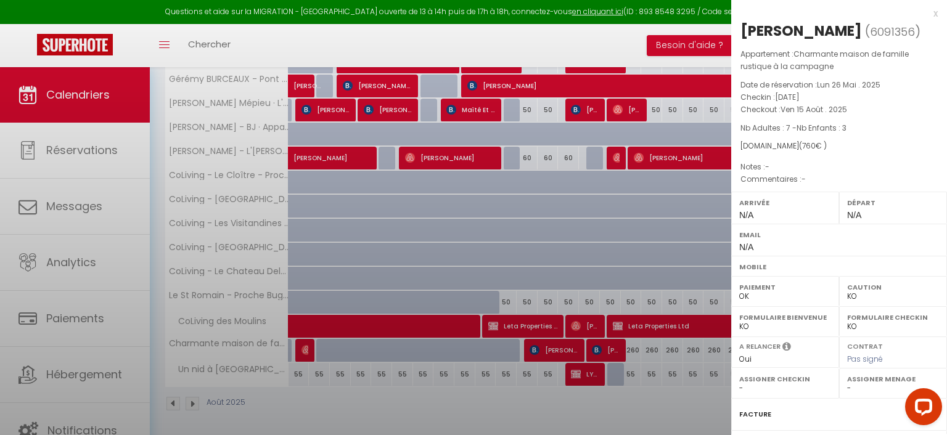
scroll to position [158, 0]
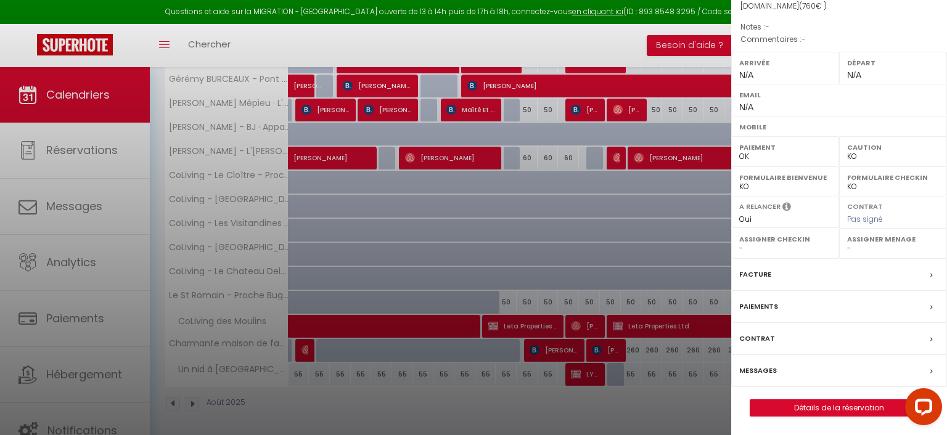
click at [930, 307] on div "Paiements" at bounding box center [839, 307] width 216 height 32
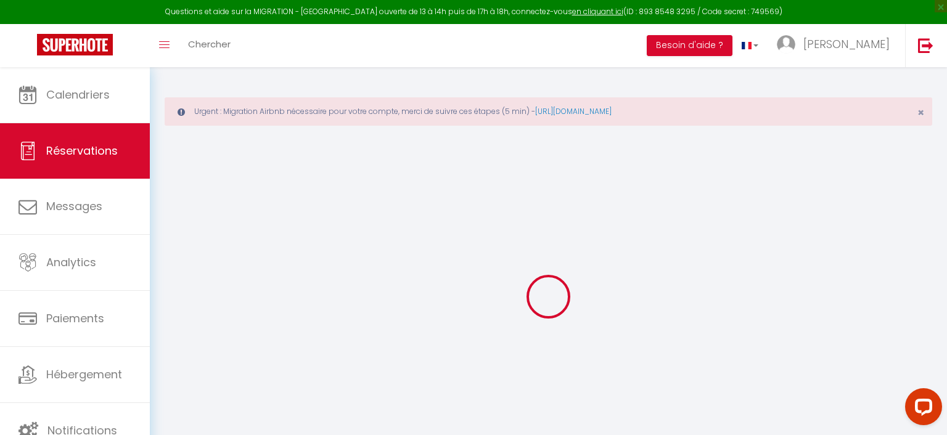
select select "0"
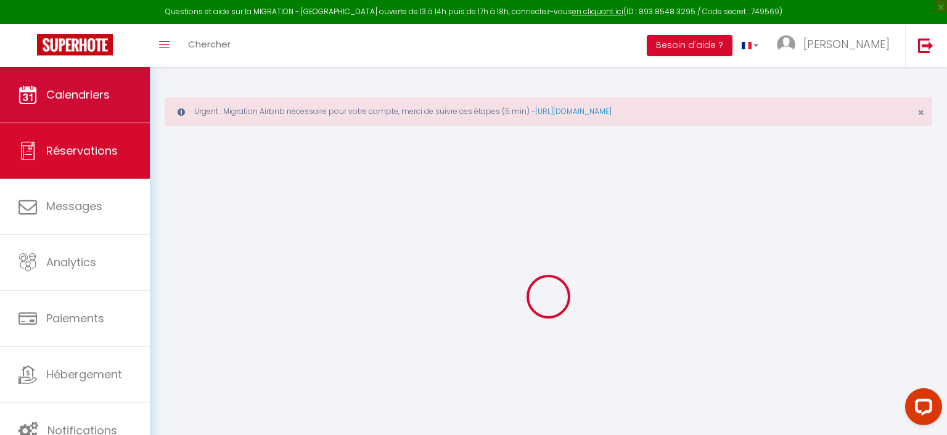
select select
checkbox input "false"
select select
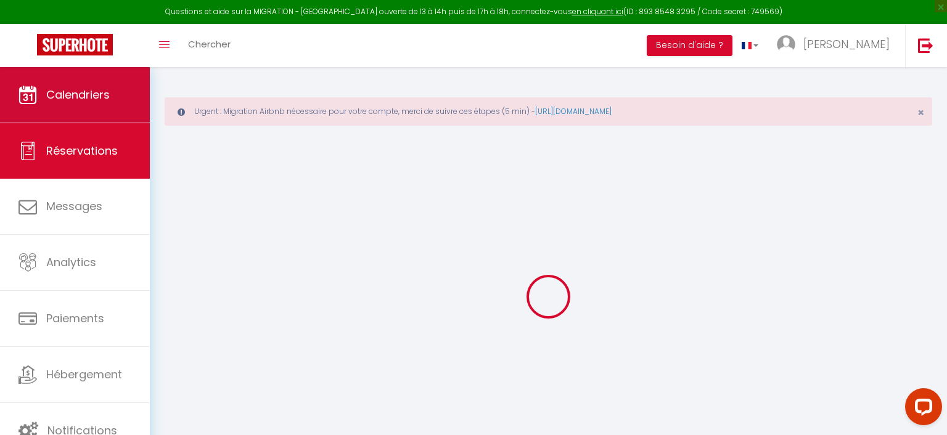
select select
checkbox input "false"
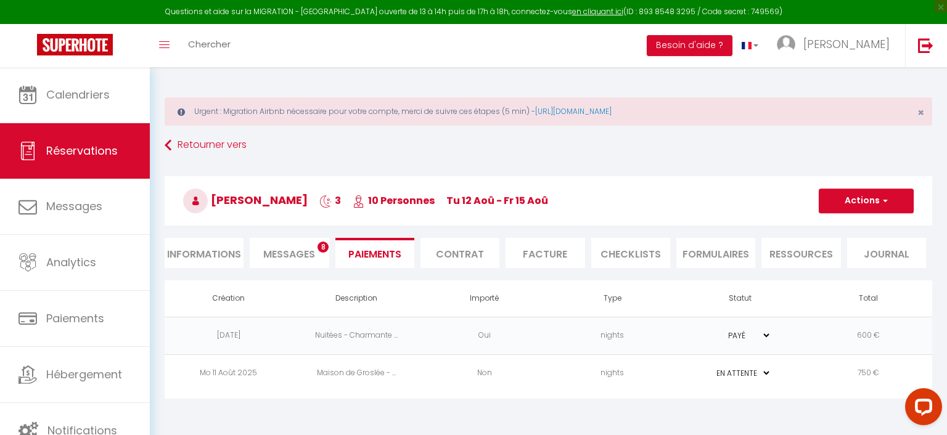
click at [710, 367] on select "PAYÉ EN ATTENTE" at bounding box center [741, 373] width 62 height 12
click at [763, 371] on select "PAYÉ EN ATTENTE" at bounding box center [741, 373] width 62 height 12
click at [356, 369] on td "Maison de Groslée - ..." at bounding box center [357, 373] width 128 height 38
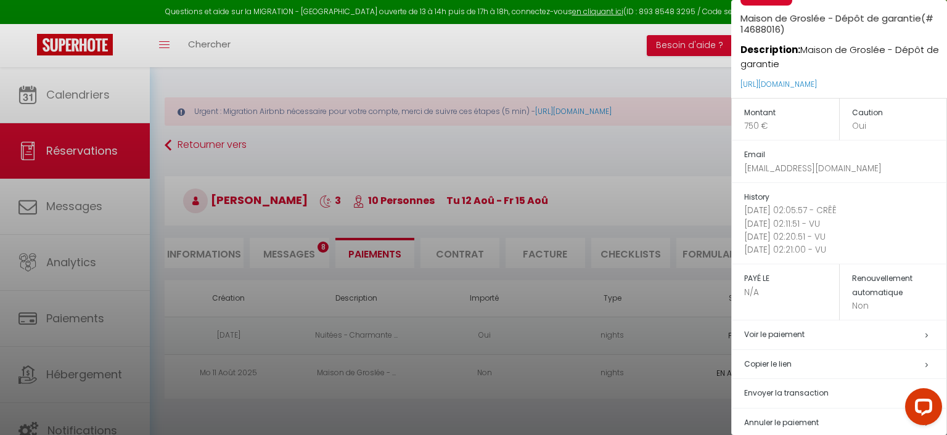
scroll to position [53, 0]
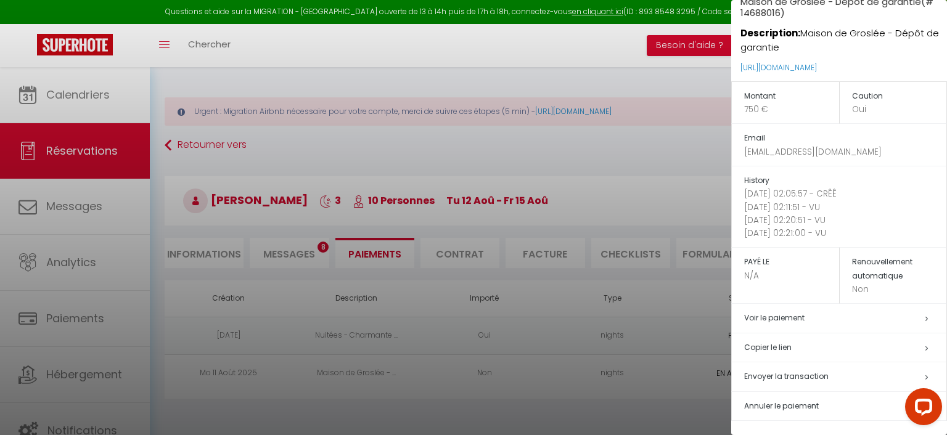
click at [803, 406] on span "Annuler le paiement" at bounding box center [781, 406] width 75 height 10
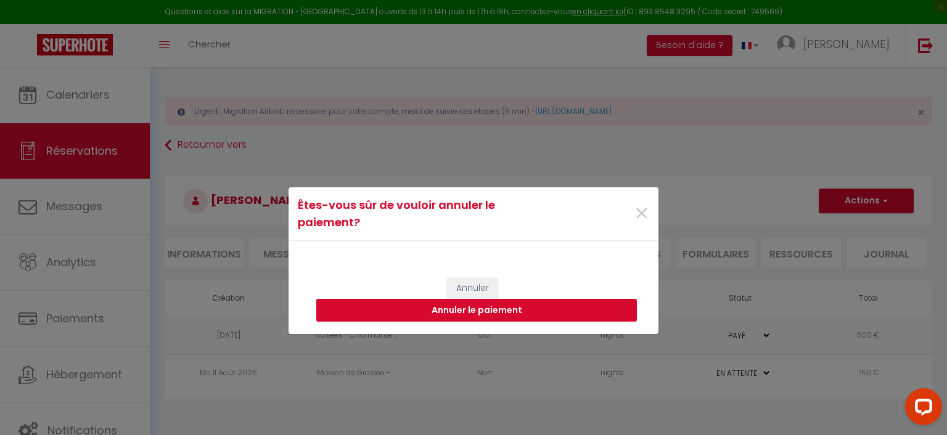
click at [498, 310] on button "Annuler le paiement" at bounding box center [476, 310] width 321 height 23
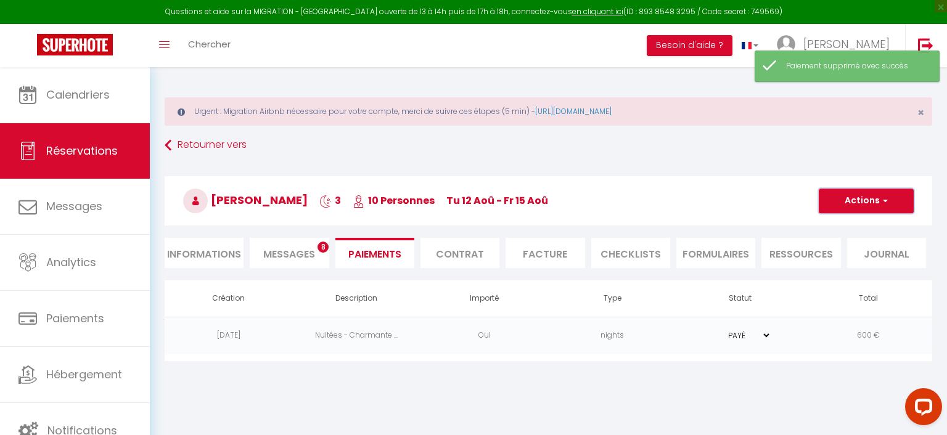
click at [884, 199] on span "button" at bounding box center [883, 200] width 7 height 11
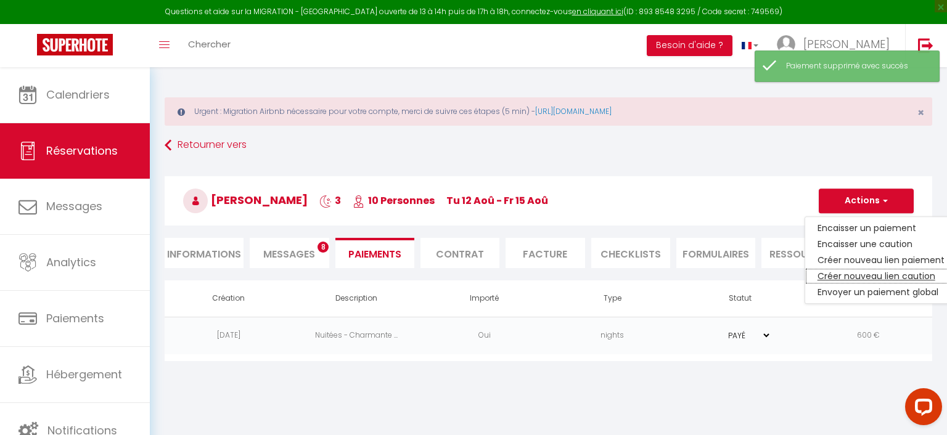
click at [869, 276] on link "Créer nouveau lien caution" at bounding box center [881, 276] width 152 height 16
select select "nights"
select select "9019"
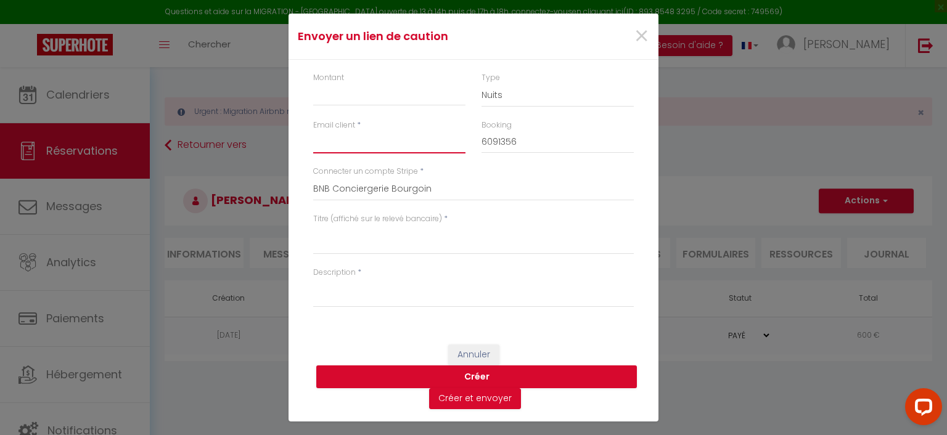
click at [354, 142] on input "Email client" at bounding box center [389, 142] width 152 height 22
paste input "Bonjour, Nous vous invitons à cliquer sur le lien ci-dessous pour effectuer le …"
click at [391, 139] on input "Bonjour, Nous vous invitons à cliquer sur le lien ci-dessous pour effectuer le …" at bounding box center [389, 142] width 152 height 22
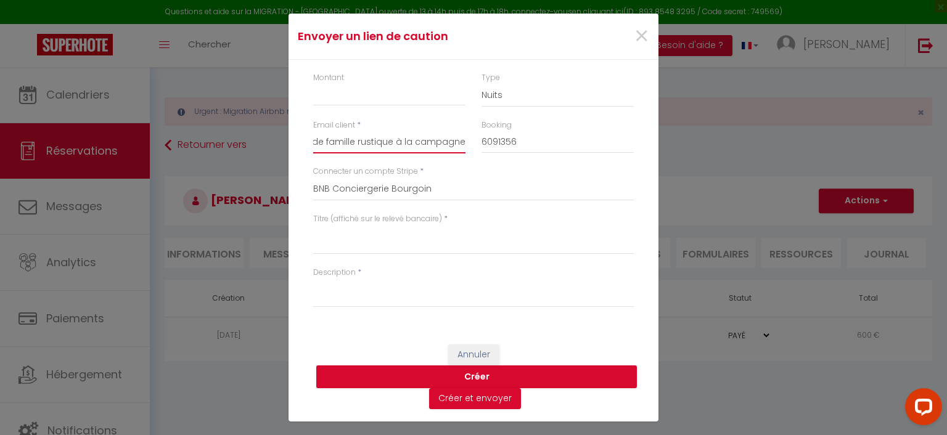
click at [391, 139] on input "Bonjour, Nous vous invitons à cliquer sur le lien ci-dessous pour effectuer le …" at bounding box center [389, 142] width 152 height 22
type input "Bonjour, Nous vous invitons à cliquer sur le lien ci-dessous pour effectuer le …"
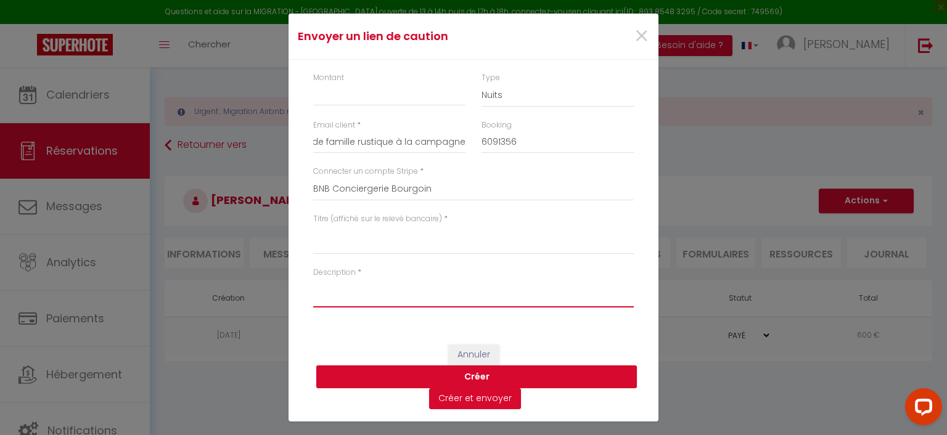
click at [371, 297] on textarea "Description" at bounding box center [473, 293] width 321 height 30
paste textarea "Bonjour, Nous vous invitons à cliquer sur le lien ci-dessous pour effectuer le …"
type textarea "Bonjour, Nous vous invitons à cliquer sur le lien ci-dessous pour effectuer le …"
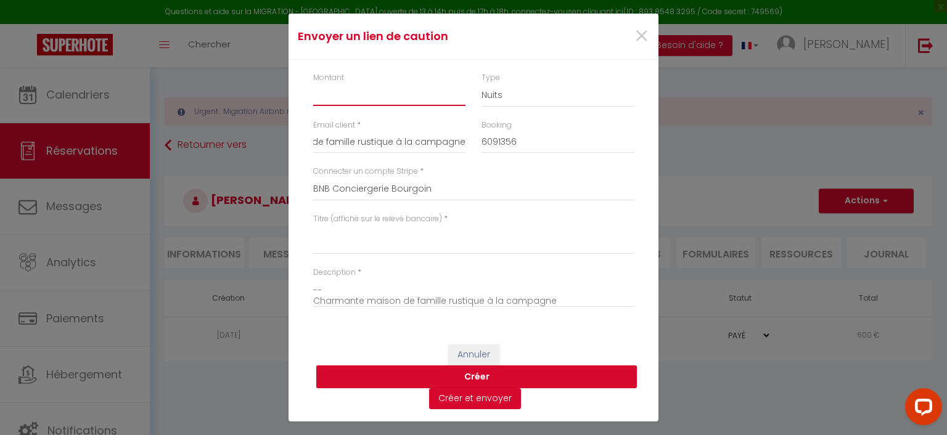
drag, startPoint x: 343, startPoint y: 100, endPoint x: 349, endPoint y: 101, distance: 6.2
click at [345, 100] on input "Montant" at bounding box center [389, 95] width 152 height 22
type input "500"
click at [481, 84] on select "Nuits Frais de ménage Taxe de séjour Autre" at bounding box center [557, 95] width 152 height 23
select select "other"
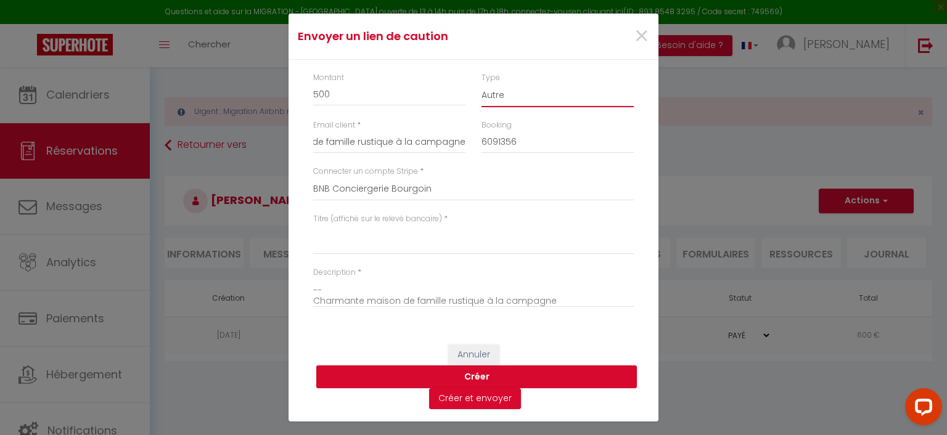
click option "Autre" at bounding box center [0, 0] width 0 height 0
click at [409, 144] on input "Bonjour, Nous vous invitons à cliquer sur le lien ci-dessous pour effectuer le …" at bounding box center [389, 142] width 152 height 22
click at [416, 136] on input "Bonjour, Nous vous invitons à cliquer sur le lien ci-dessous pour effectuer le …" at bounding box center [389, 142] width 152 height 22
click at [414, 136] on input "Bonjour, Nous vous invitons à cliquer sur le lien ci-dessous pour effectuer le …" at bounding box center [389, 142] width 152 height 22
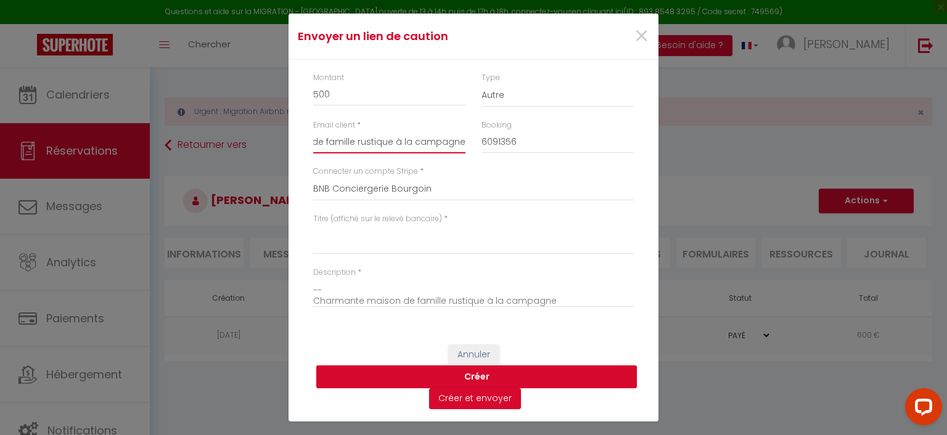
click at [413, 134] on input "Bonjour, Nous vous invitons à cliquer sur le lien ci-dessous pour effectuer le …" at bounding box center [389, 142] width 152 height 22
click at [408, 143] on input "Bonjour, Nous vous invitons à cliquer sur le lien ci-dessous pour effectuer le …" at bounding box center [389, 142] width 152 height 22
click at [408, 144] on input "Bonjour, Nous vous invitons à cliquer sur le lien ci-dessous pour effectuer le …" at bounding box center [389, 142] width 152 height 22
paste input "[EMAIL_ADDRESS][DOMAIN_NAME]"
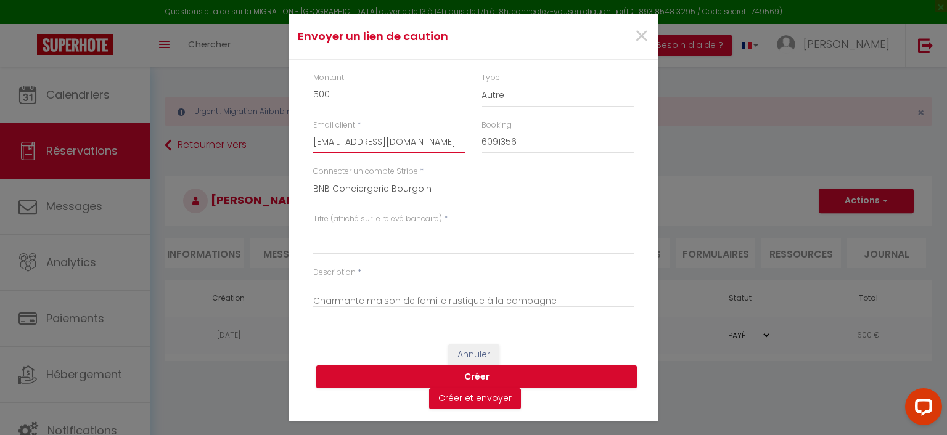
scroll to position [0, 0]
type input "[EMAIL_ADDRESS][DOMAIN_NAME]"
click at [373, 244] on textarea "Titre (affiché sur le relevé bancaire)" at bounding box center [473, 240] width 321 height 30
type textarea "Maison Groslée - Dépôt de garantie"
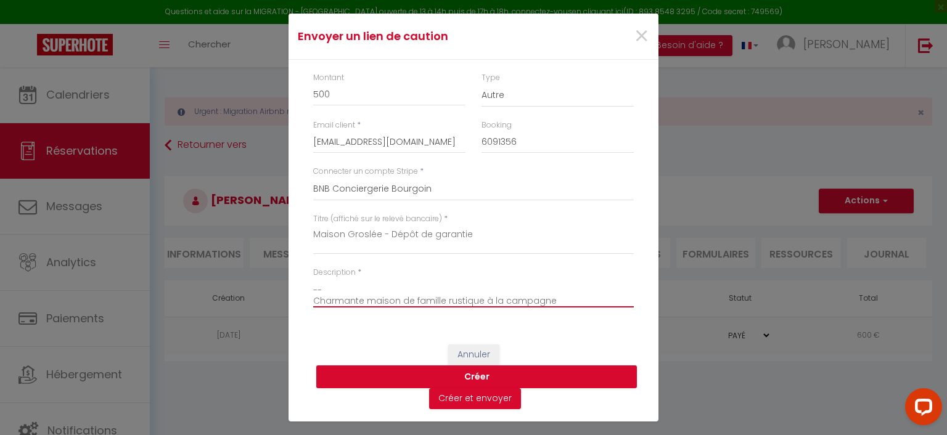
click at [567, 300] on textarea "Bonjour, Nous vous invitons à cliquer sur le lien ci-dessous pour effectuer le …" at bounding box center [473, 293] width 321 height 30
paste textarea "Maison Groslée - Dépôt de garantie"
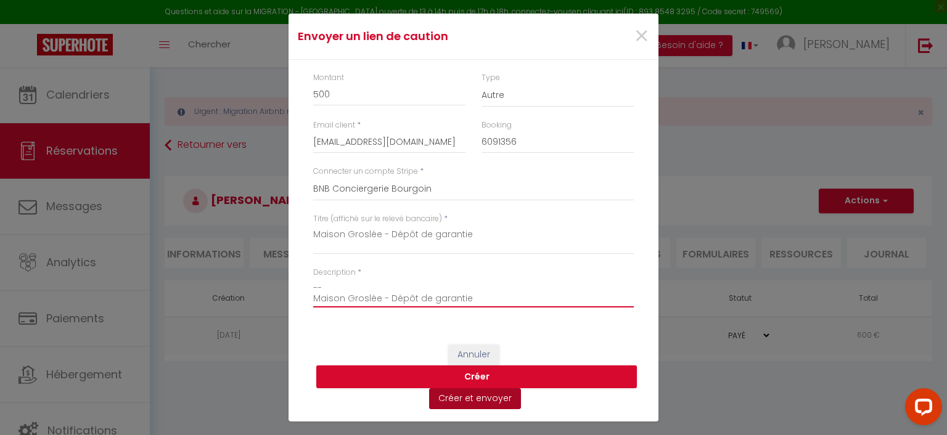
type textarea "Bonjour, Nous vous invitons à cliquer sur le lien ci-dessous pour effectuer le …"
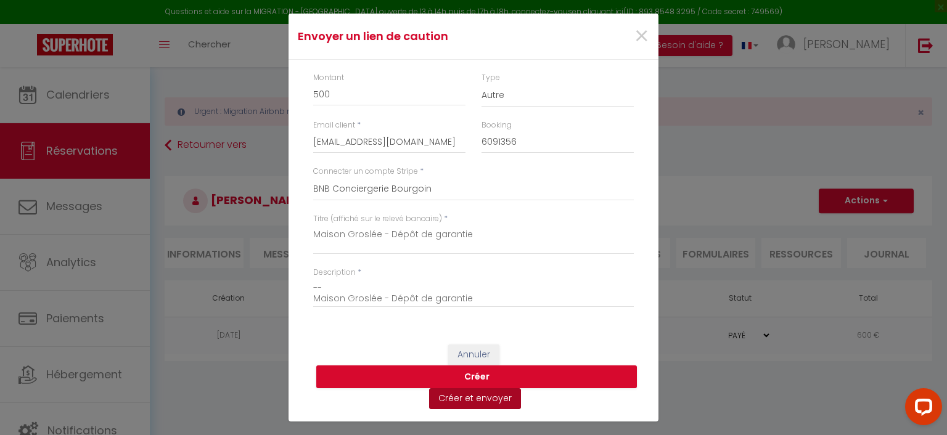
click at [494, 396] on button "Créer et envoyer" at bounding box center [475, 398] width 92 height 21
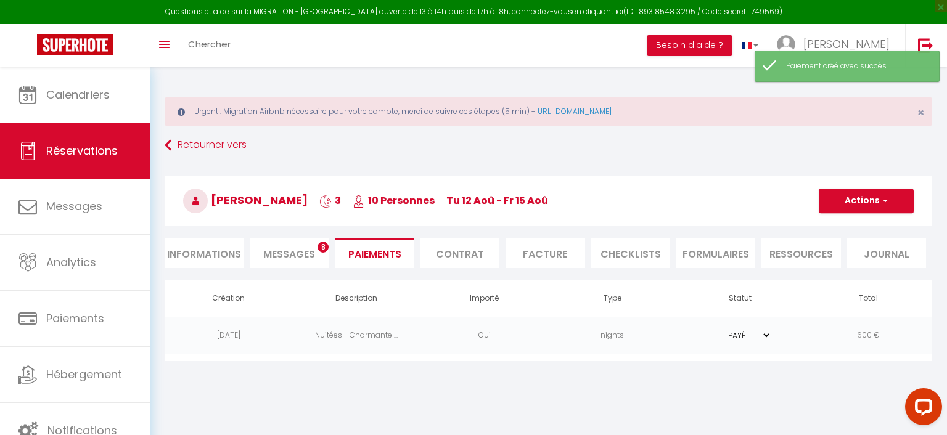
type input "[EMAIL_ADDRESS][DOMAIN_NAME]"
type input "Deposit request"
type textarea "Hi, We invite you to click on the link below to make the deposit: Title : Maiso…"
select select "0"
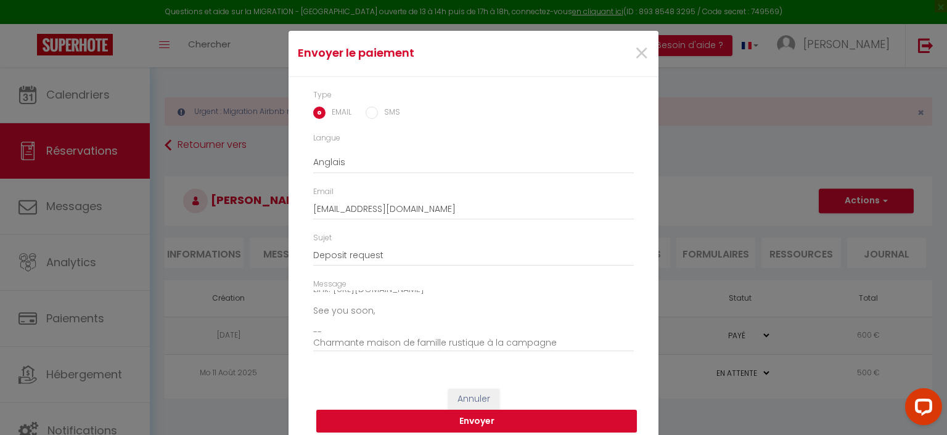
scroll to position [33, 0]
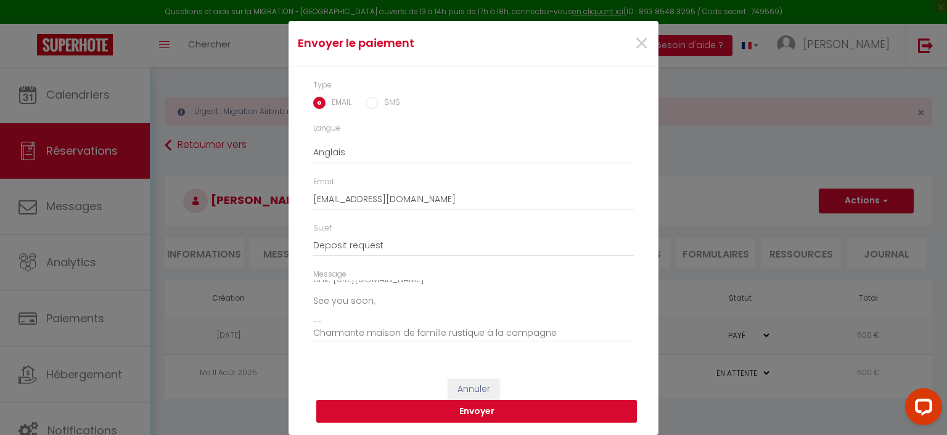
click at [502, 414] on button "Envoyer" at bounding box center [476, 411] width 321 height 23
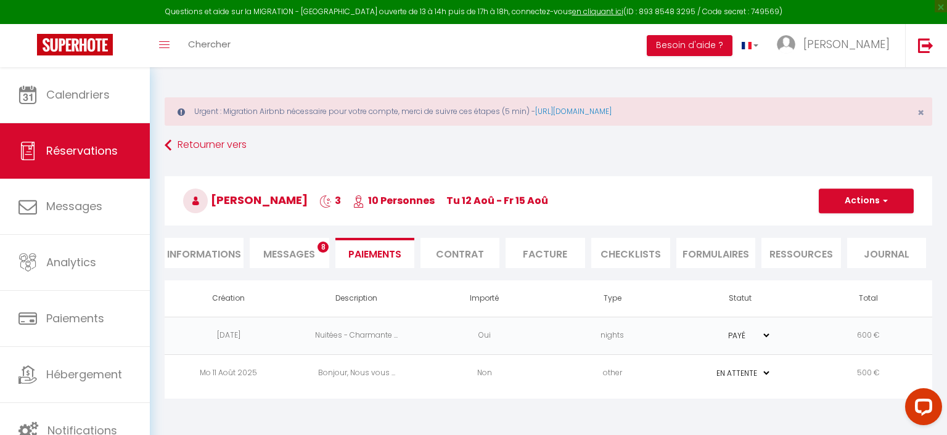
click at [309, 254] on span "Messages" at bounding box center [289, 254] width 52 height 14
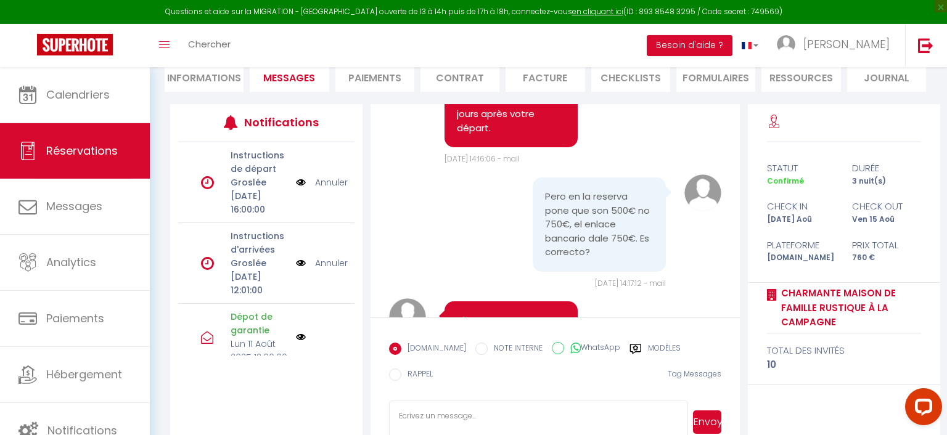
scroll to position [195, 0]
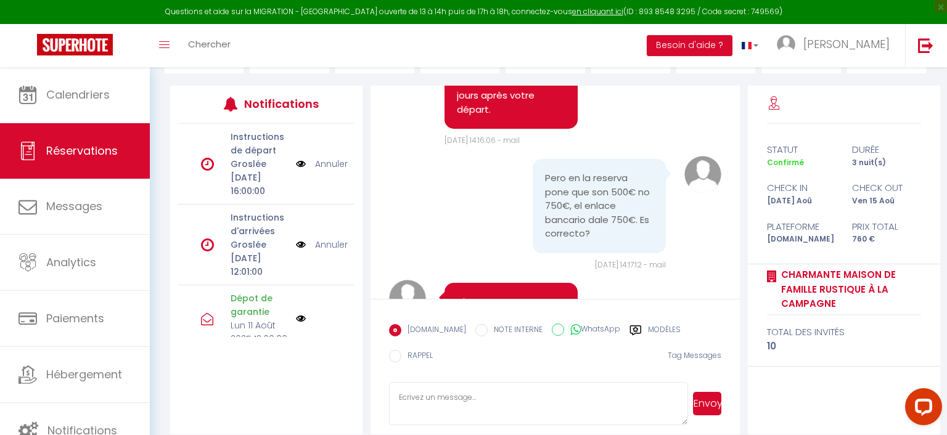
click at [529, 406] on textarea at bounding box center [538, 403] width 298 height 43
type textarea "j'ai fait la modification ;)"
click at [713, 404] on button "Envoyer" at bounding box center [707, 403] width 28 height 23
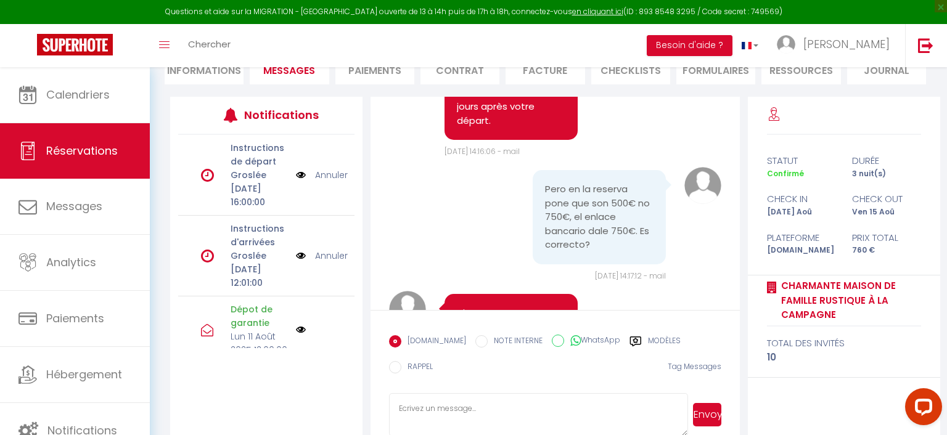
scroll to position [3442, 0]
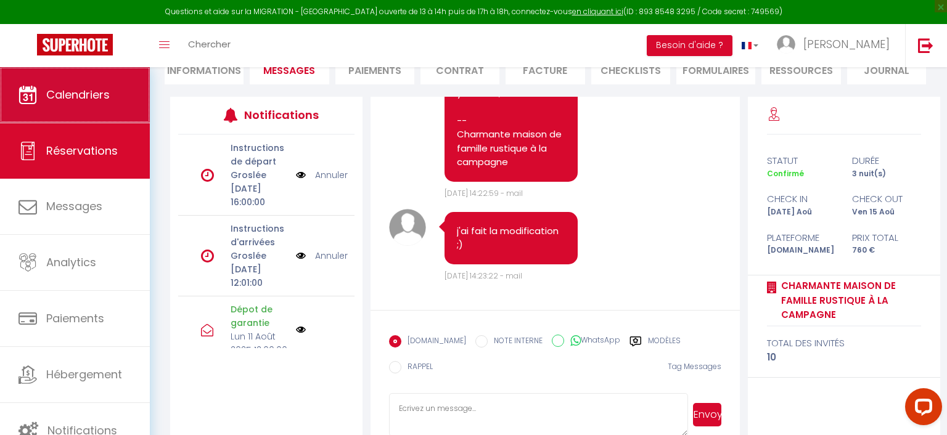
click at [68, 113] on link "Calendriers" at bounding box center [75, 94] width 150 height 55
